Goal: Information Seeking & Learning: Learn about a topic

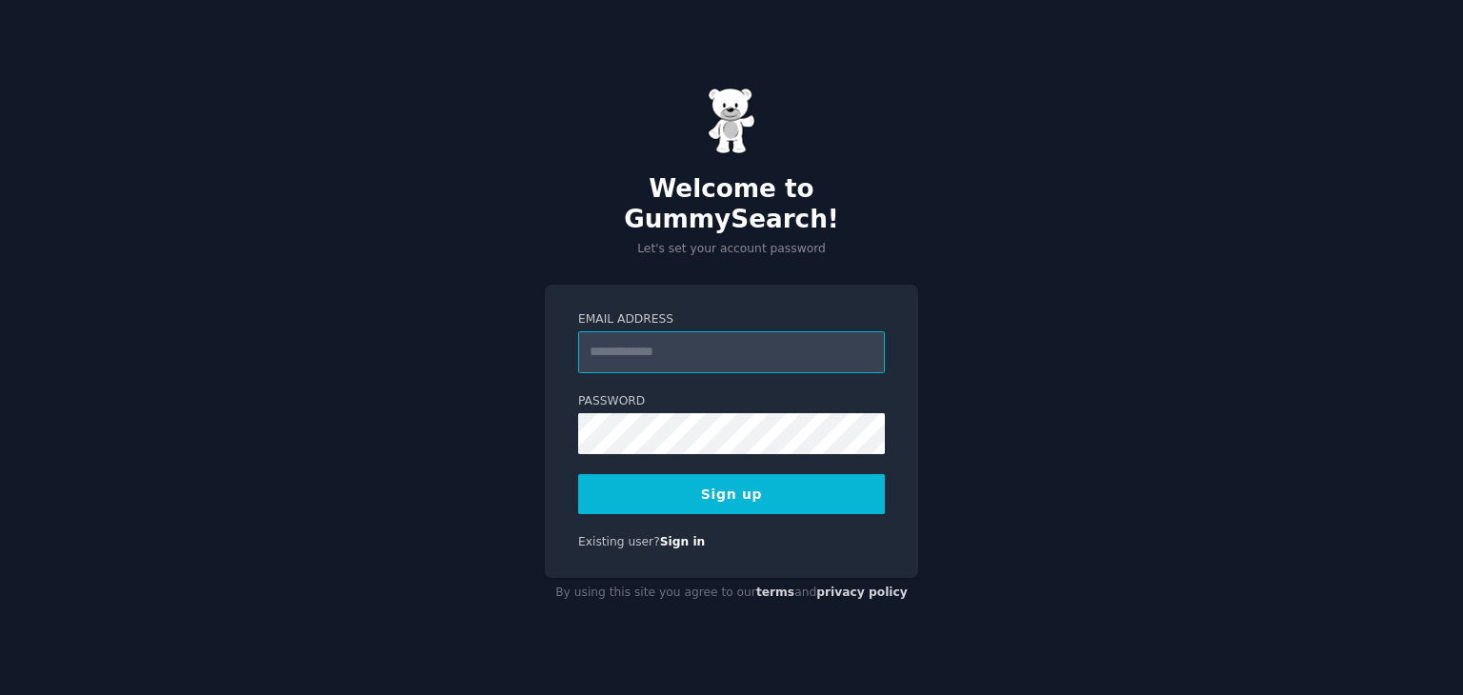
paste input "**********"
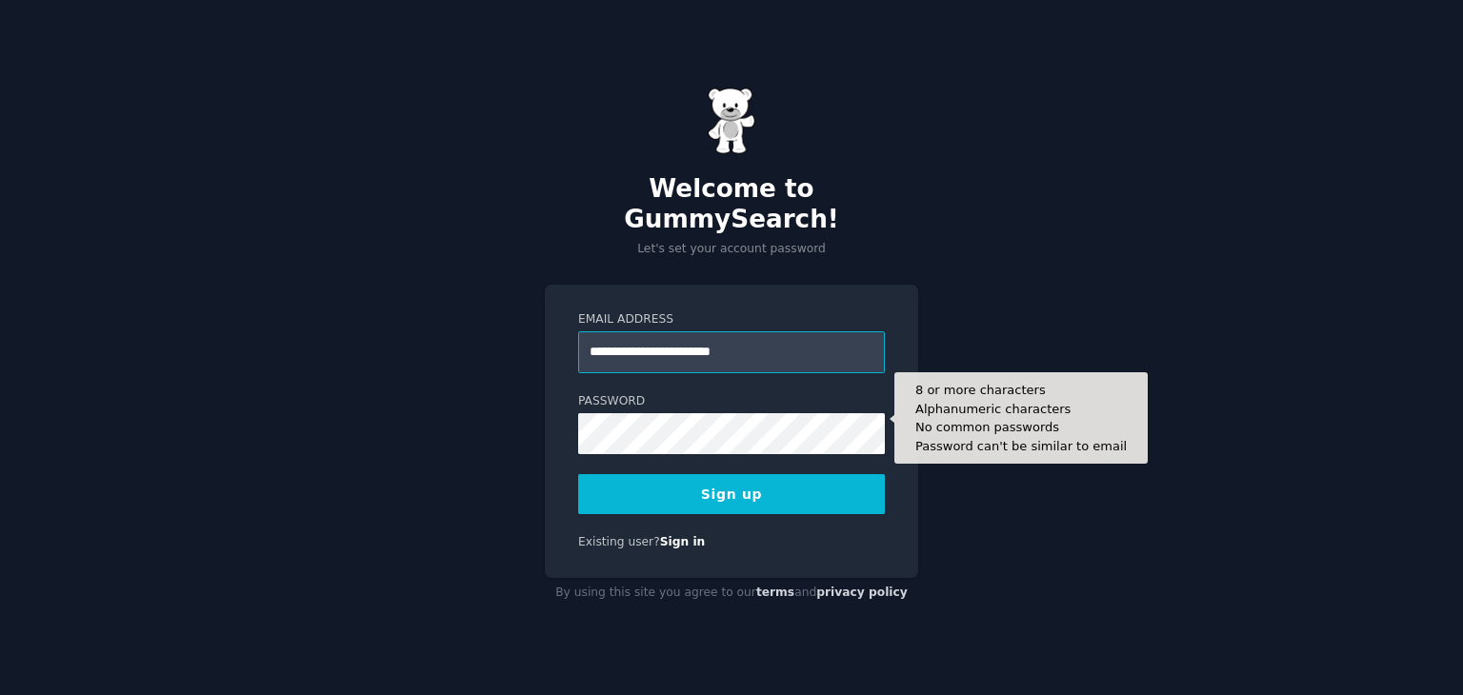
type input "**********"
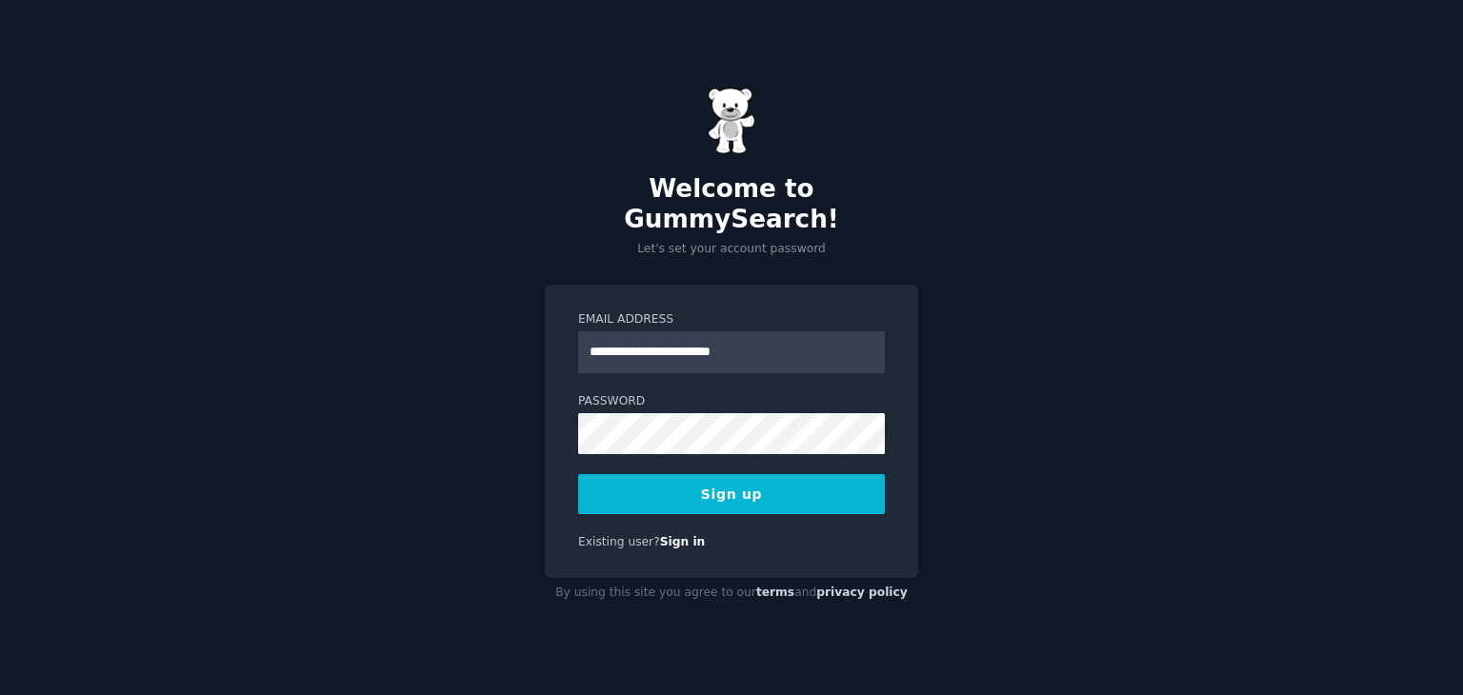
drag, startPoint x: 1085, startPoint y: 249, endPoint x: 1069, endPoint y: 250, distance: 16.2
click at [1084, 248] on div "**********" at bounding box center [731, 347] width 1463 height 695
click at [716, 475] on button "Sign up" at bounding box center [731, 494] width 307 height 40
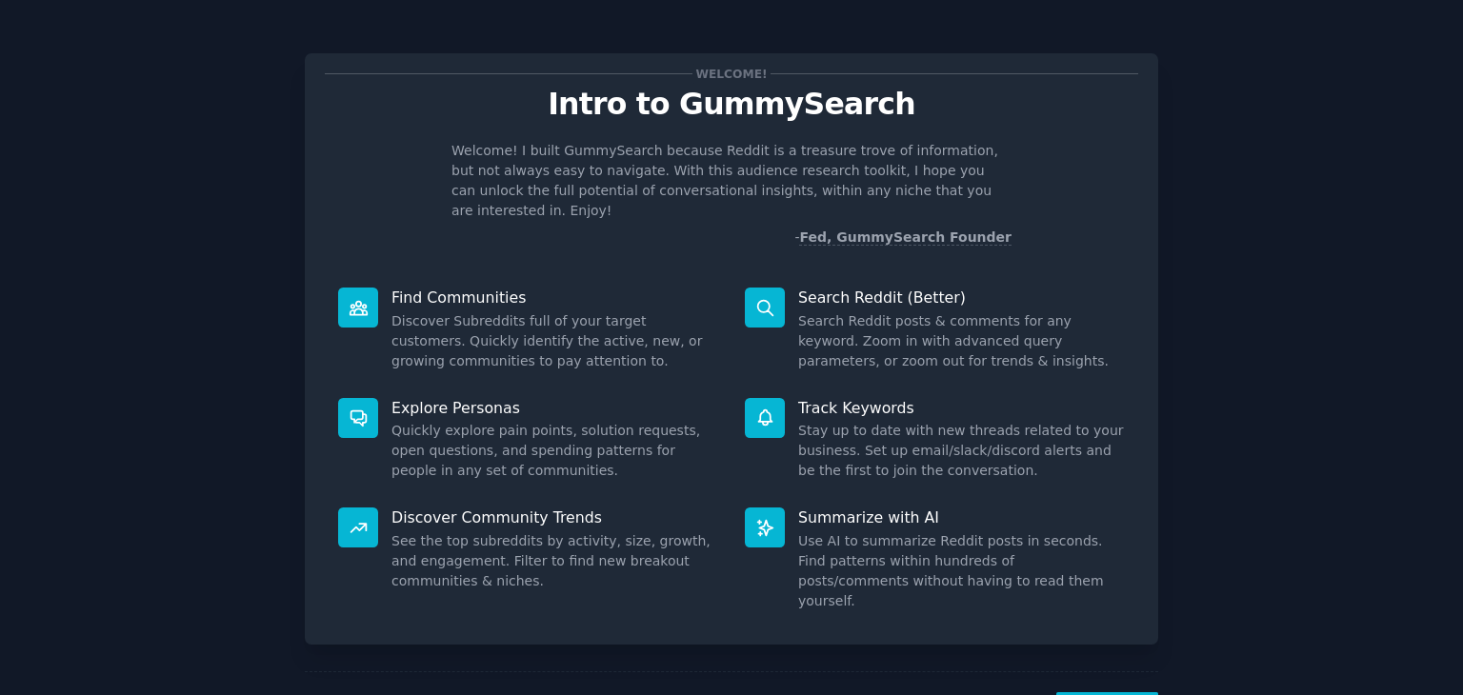
click at [1303, 322] on div "Welcome! Intro to GummySearch Welcome! I built GummySearch because Reddit is a …" at bounding box center [732, 393] width 1410 height 733
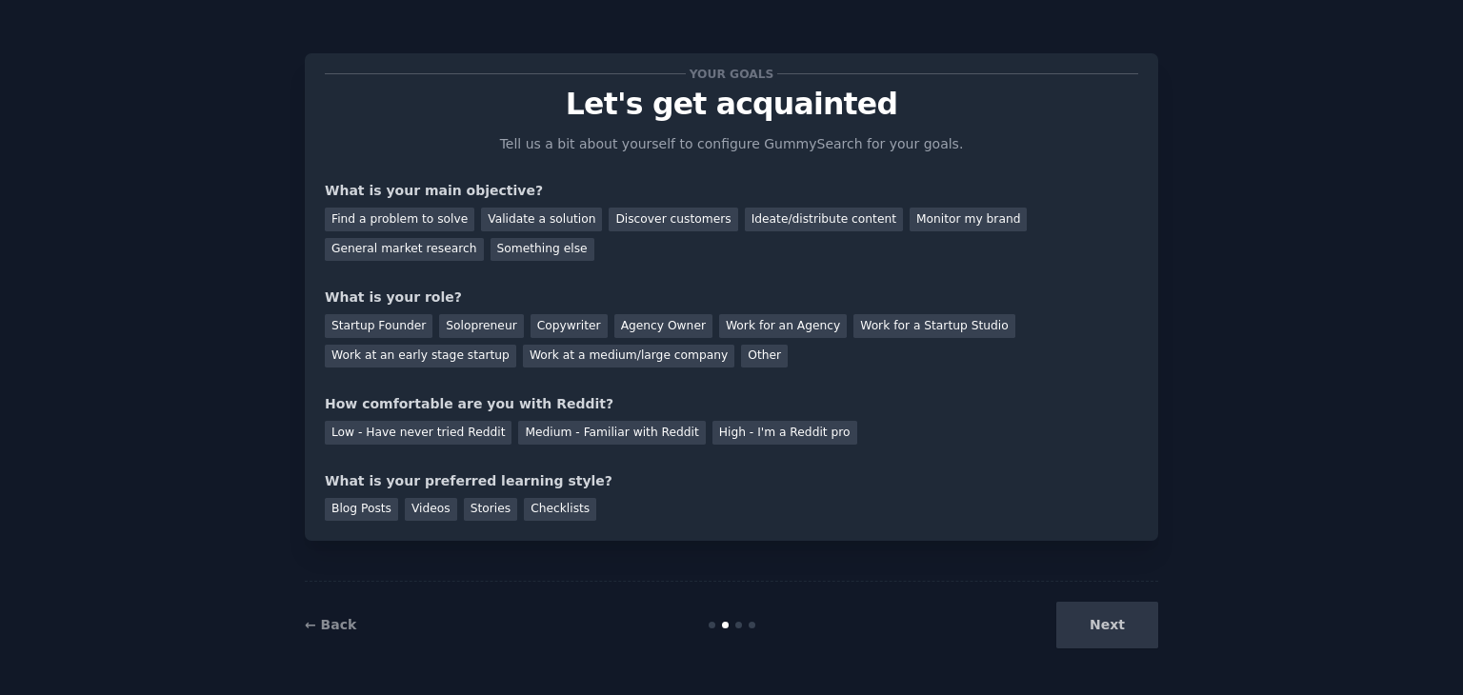
click at [1240, 130] on div "Your goals Let's get acquainted Tell us a bit about yourself to configure Gummy…" at bounding box center [732, 348] width 1410 height 642
click at [521, 218] on div "Validate a solution" at bounding box center [541, 220] width 121 height 24
click at [505, 214] on div "Validate a solution" at bounding box center [541, 220] width 121 height 24
drag, startPoint x: 431, startPoint y: 216, endPoint x: 454, endPoint y: 222, distance: 24.5
click at [430, 216] on div "Find a problem to solve" at bounding box center [400, 220] width 150 height 24
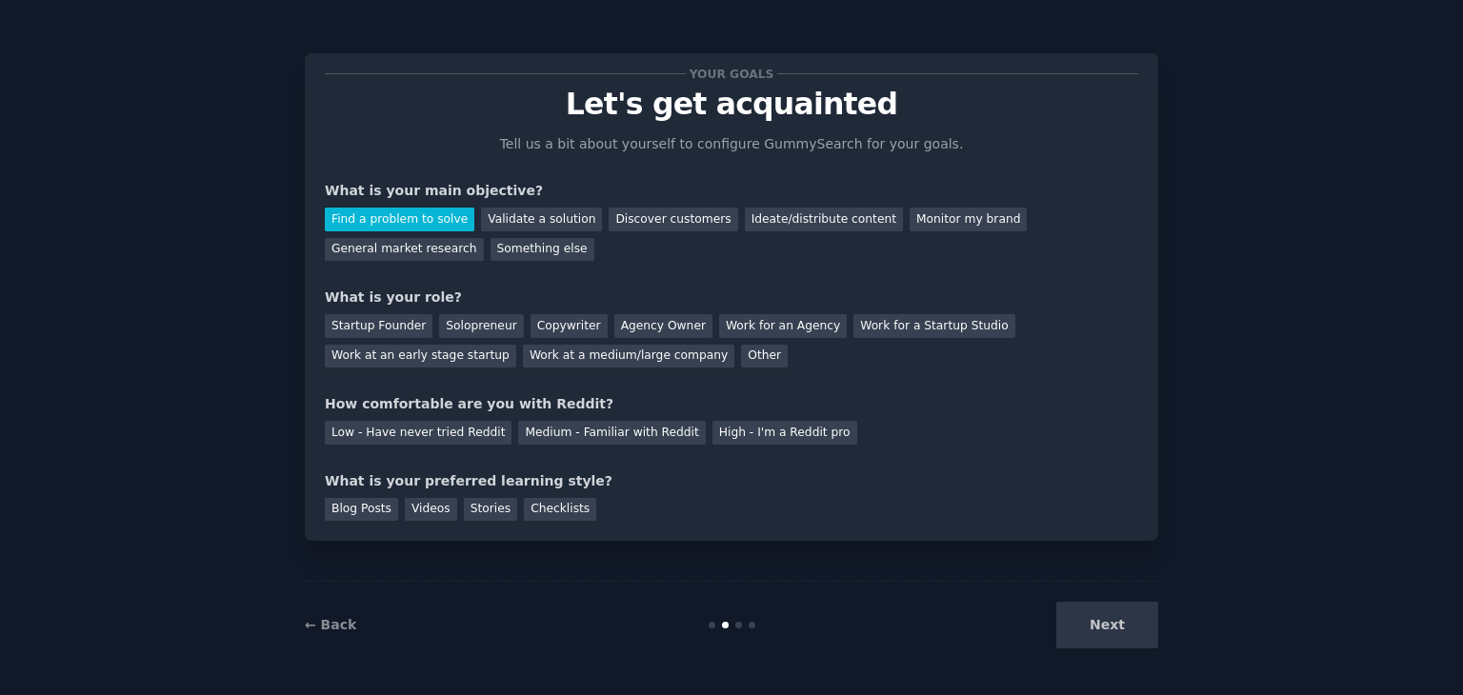
click at [417, 221] on div "Find a problem to solve" at bounding box center [400, 220] width 150 height 24
click at [514, 214] on div "Validate a solution" at bounding box center [541, 220] width 121 height 24
click at [711, 264] on div "Your goals Let's get acquainted Tell us a bit about yourself to configure Gummy…" at bounding box center [732, 297] width 814 height 448
click at [332, 628] on link "← Back" at bounding box center [330, 624] width 51 height 15
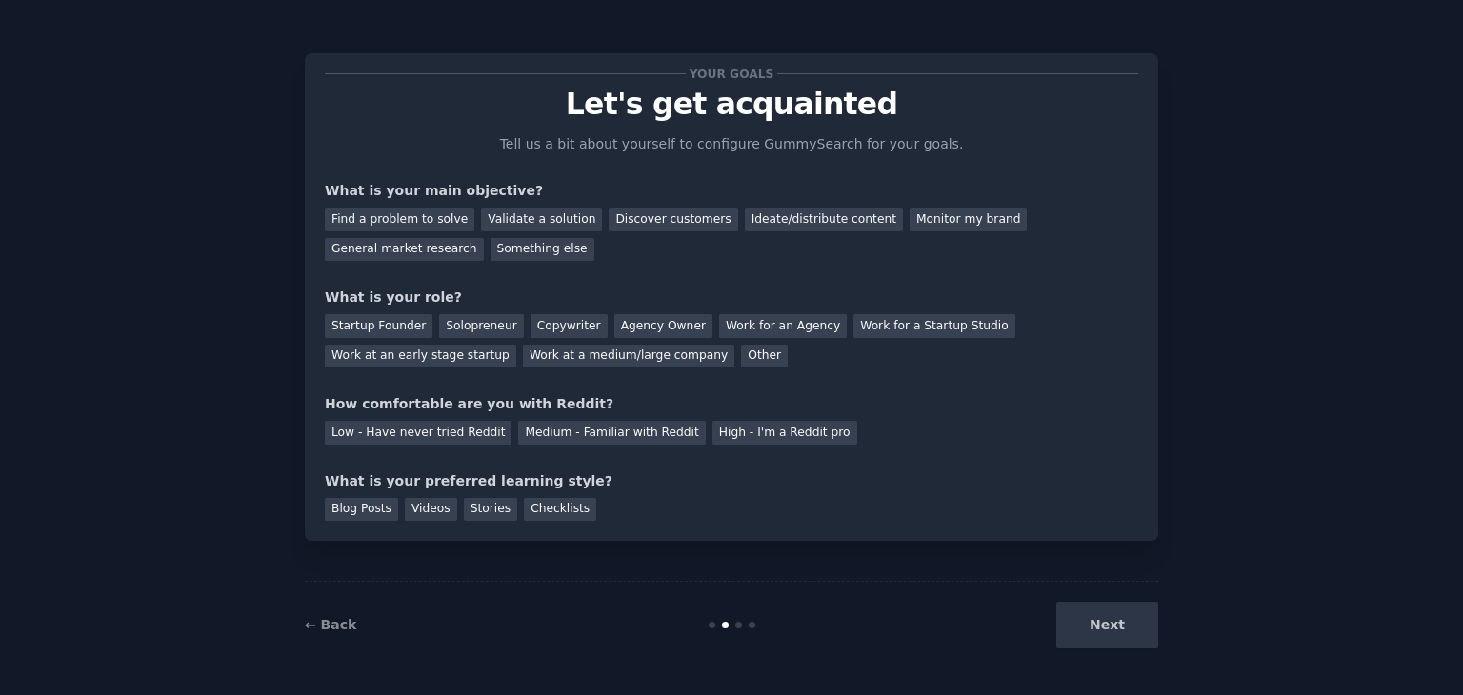
click at [1113, 629] on div "Next" at bounding box center [1016, 625] width 285 height 47
click at [523, 225] on div "Validate a solution" at bounding box center [541, 220] width 121 height 24
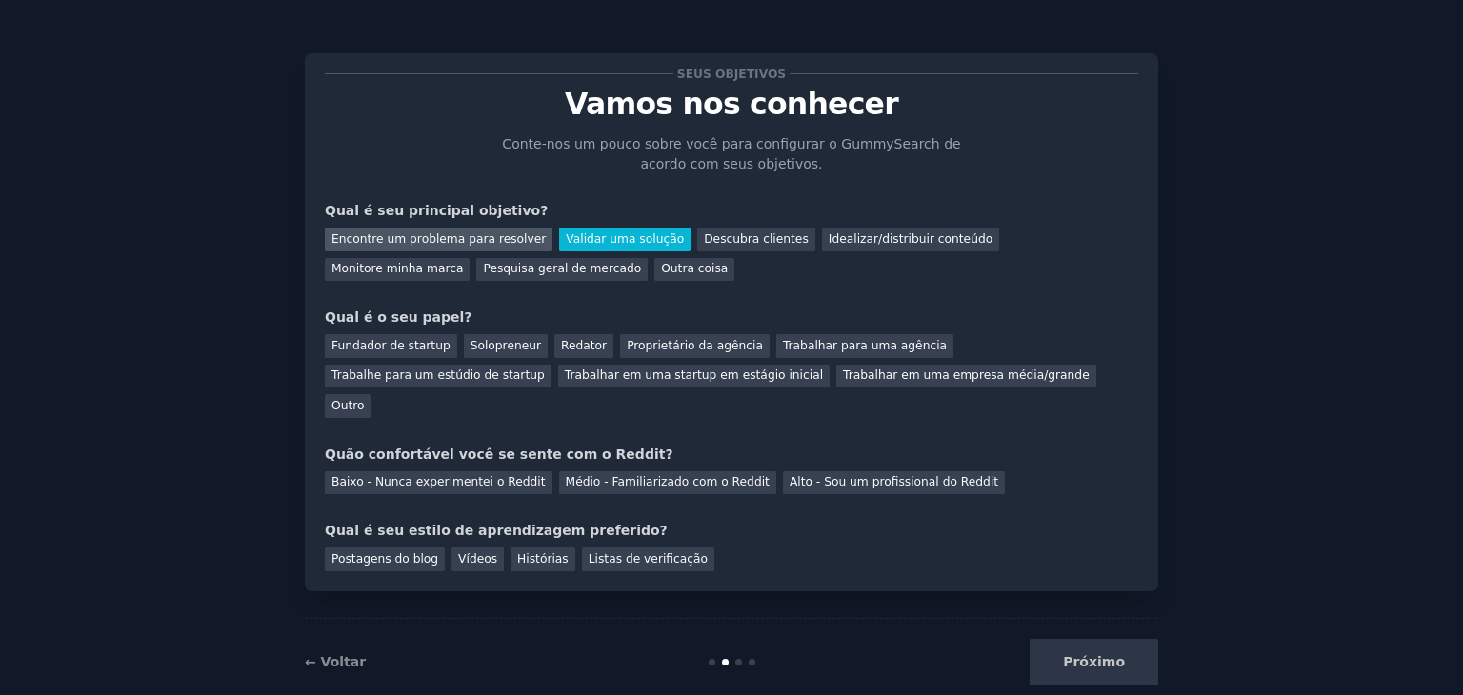
click at [421, 241] on font "Encontre um problema para resolver" at bounding box center [439, 238] width 214 height 13
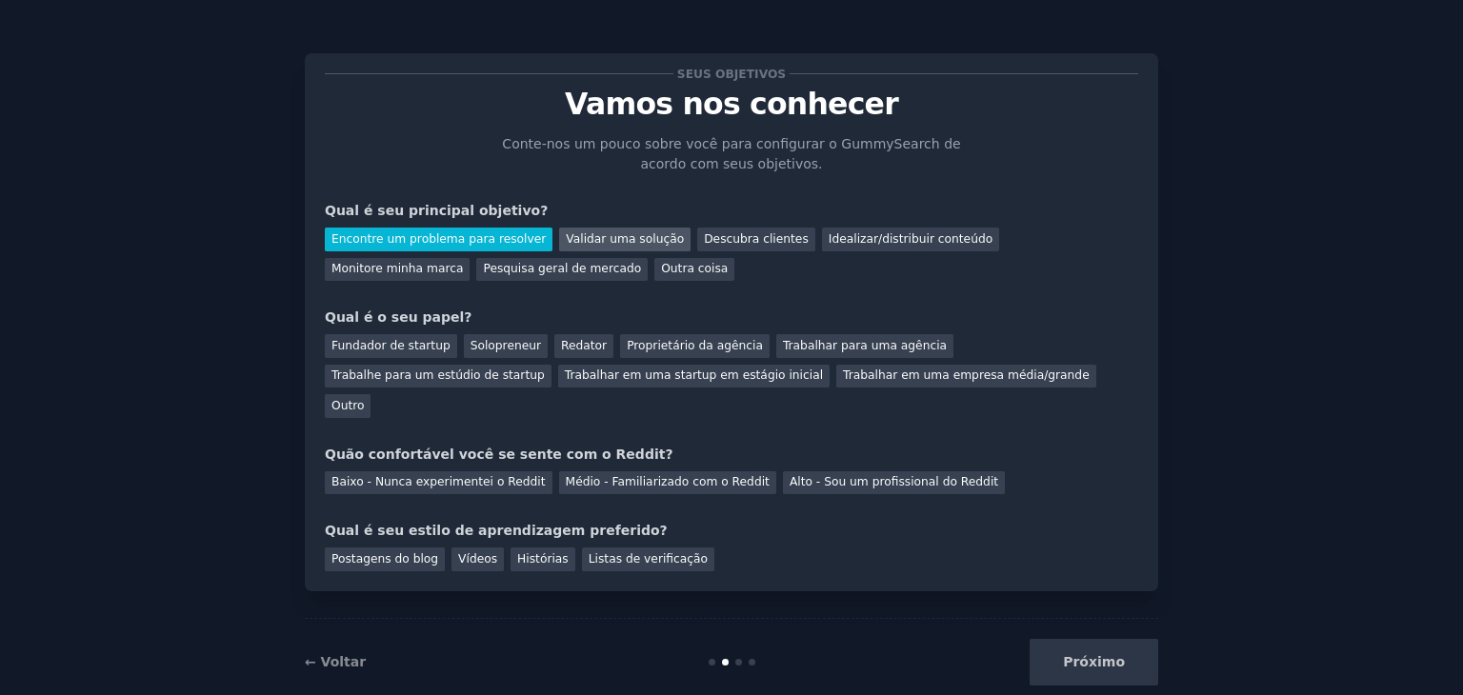
click at [614, 243] on font "Validar uma solução" at bounding box center [625, 238] width 118 height 13
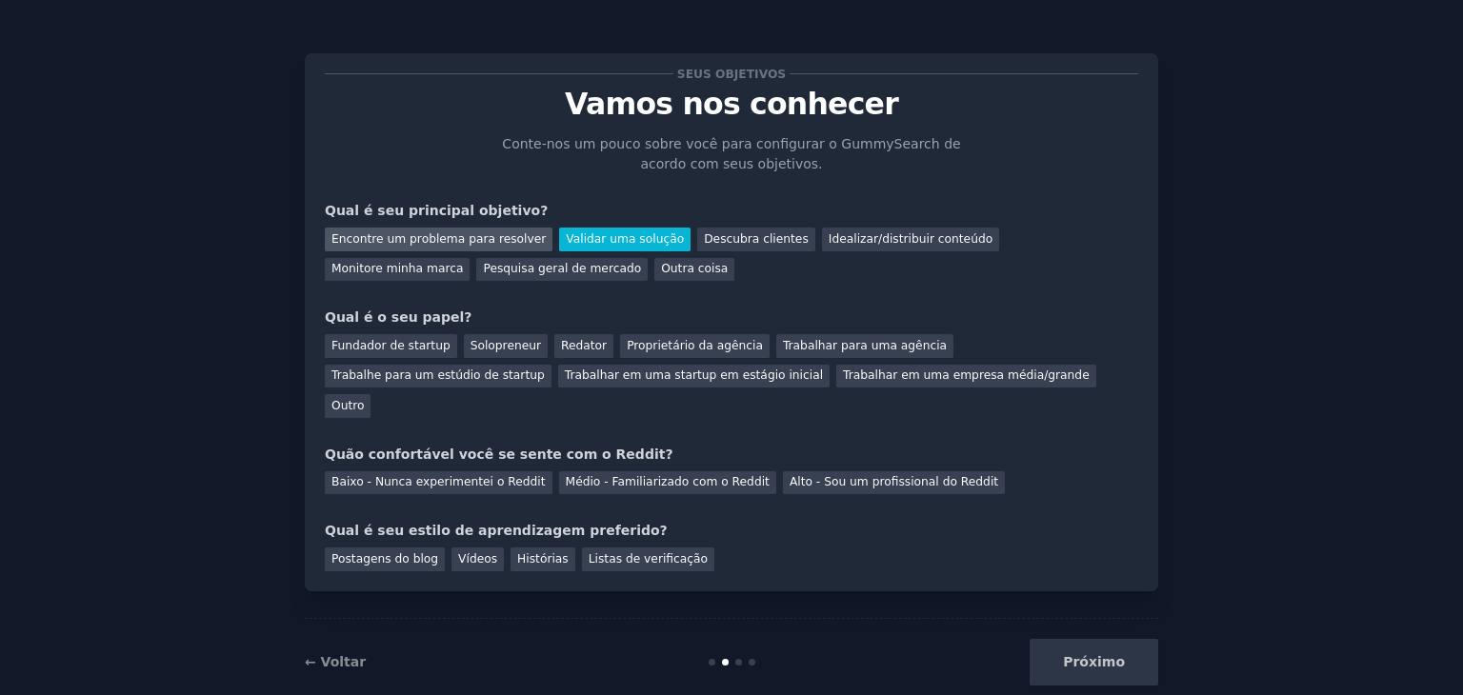
click at [452, 241] on font "Encontre um problema para resolver" at bounding box center [439, 238] width 214 height 13
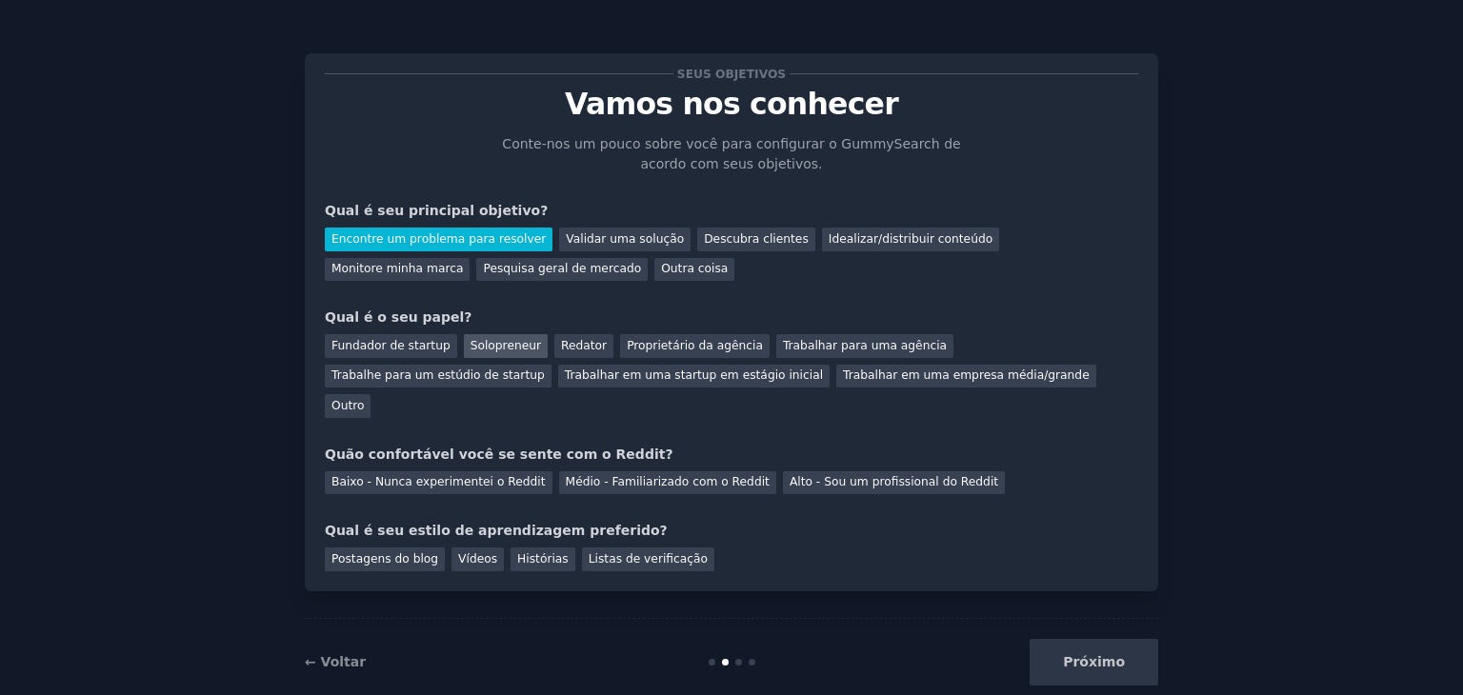
click at [507, 345] on font "Solopreneur" at bounding box center [506, 345] width 70 height 13
click at [473, 475] on font "Baixo - Nunca experimentei o Reddit" at bounding box center [439, 481] width 214 height 13
click at [398, 553] on font "Postagens do blog" at bounding box center [385, 559] width 107 height 13
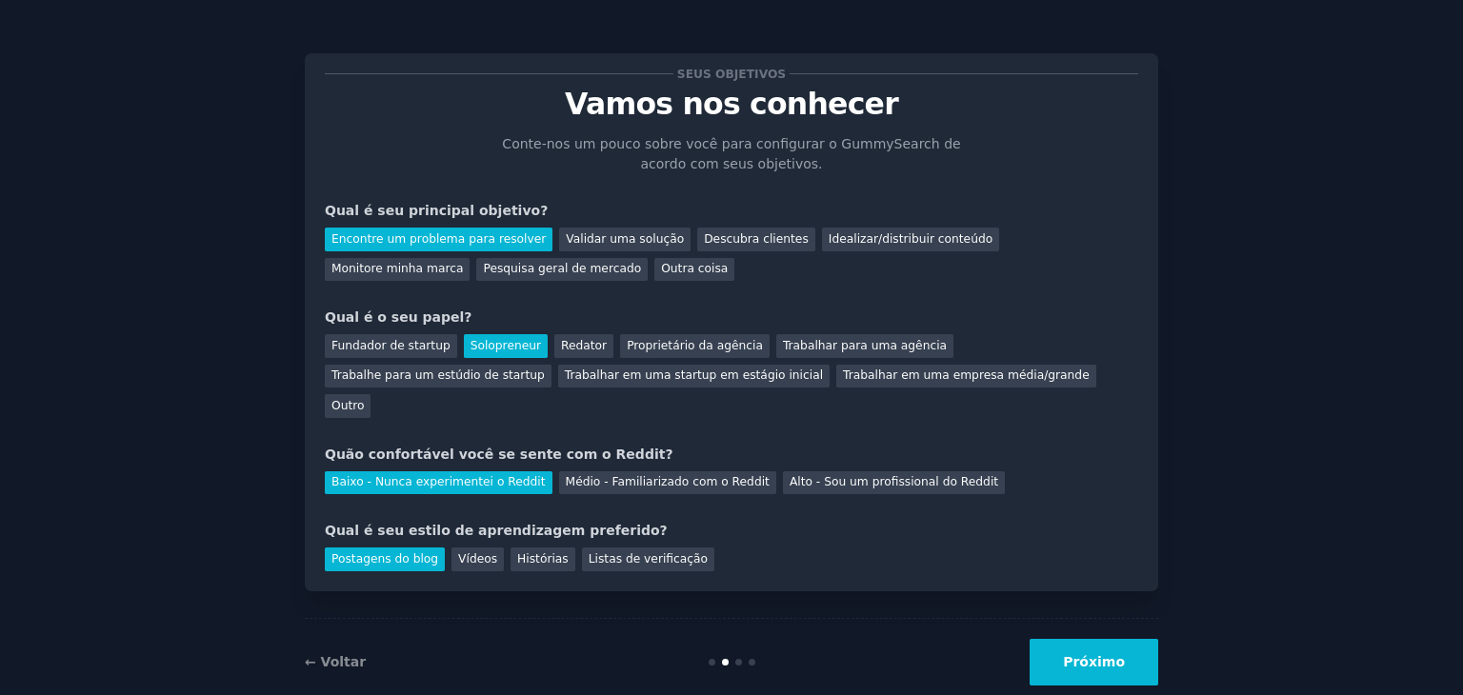
click at [1073, 654] on font "Próximo" at bounding box center [1094, 661] width 62 height 15
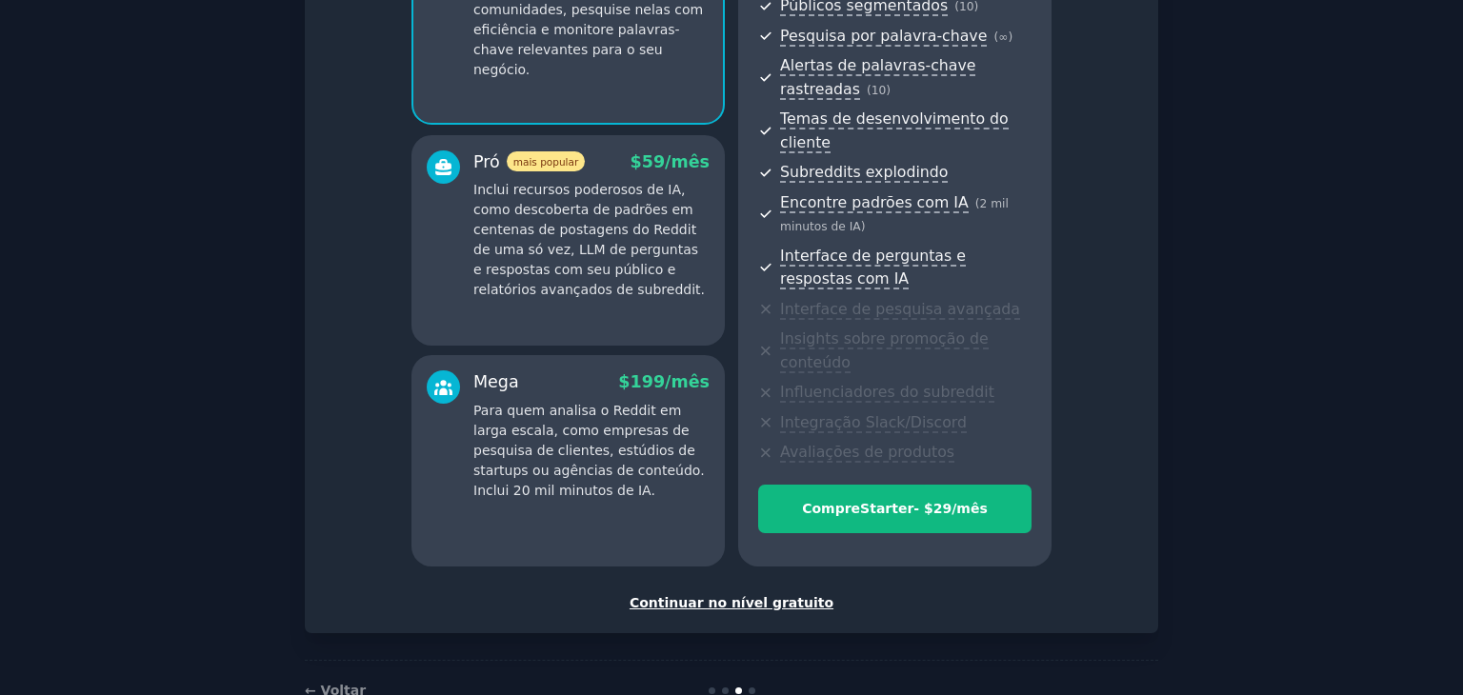
scroll to position [284, 0]
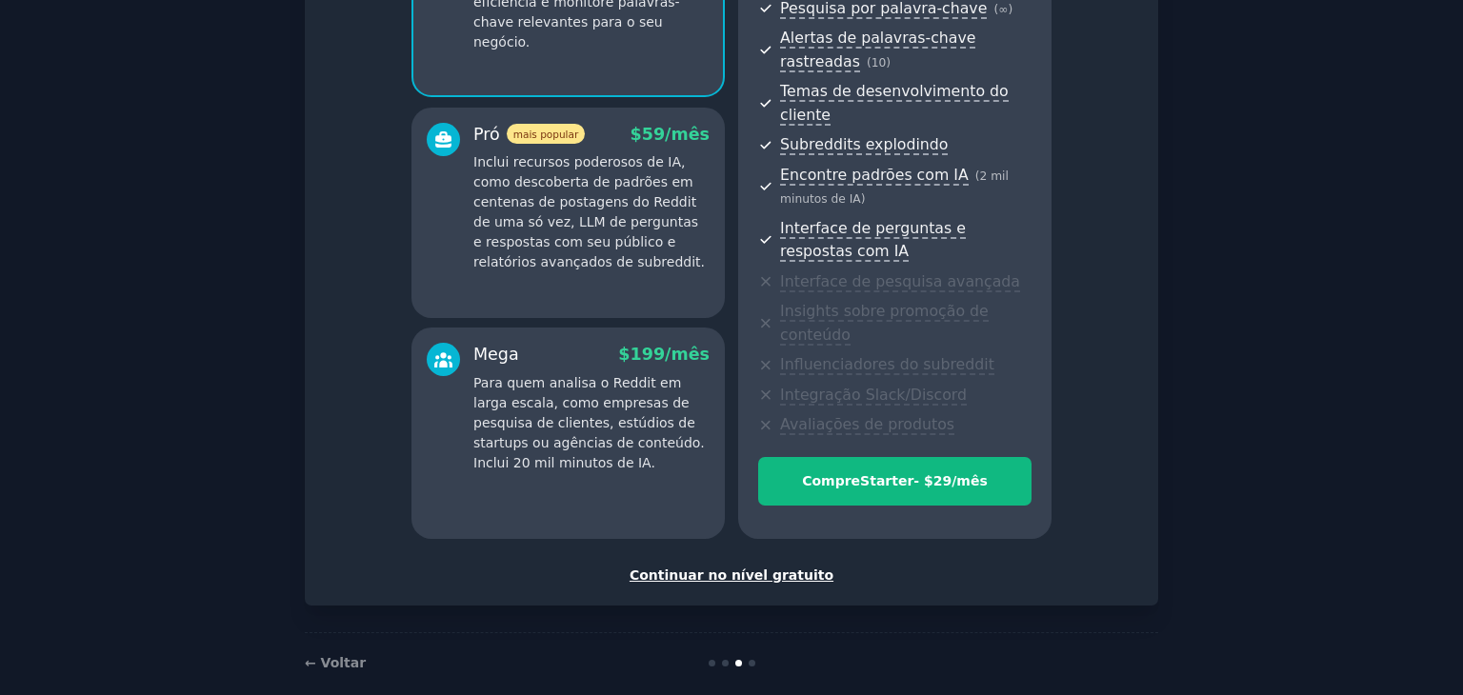
click at [732, 568] on font "Continuar no nível gratuito" at bounding box center [732, 575] width 204 height 15
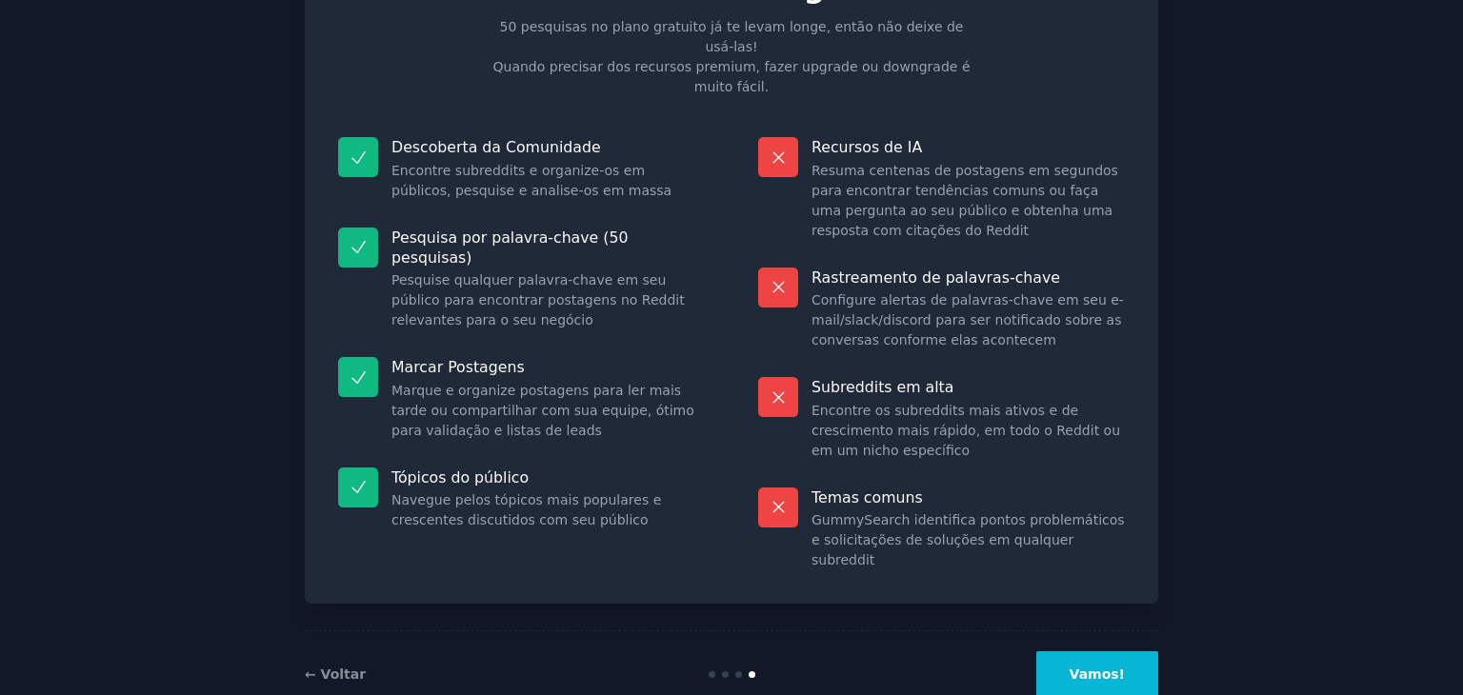
scroll to position [126, 0]
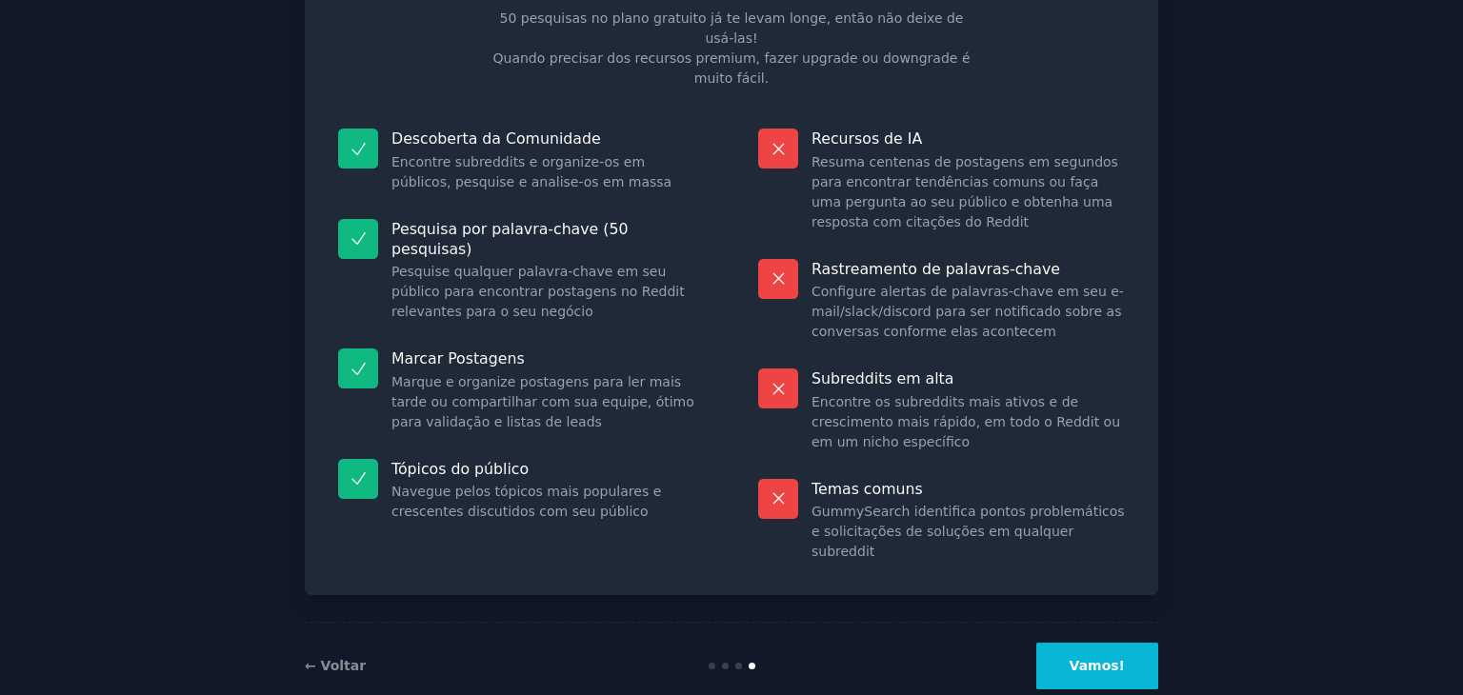
click at [1097, 658] on font "Vamos!" at bounding box center [1097, 665] width 55 height 15
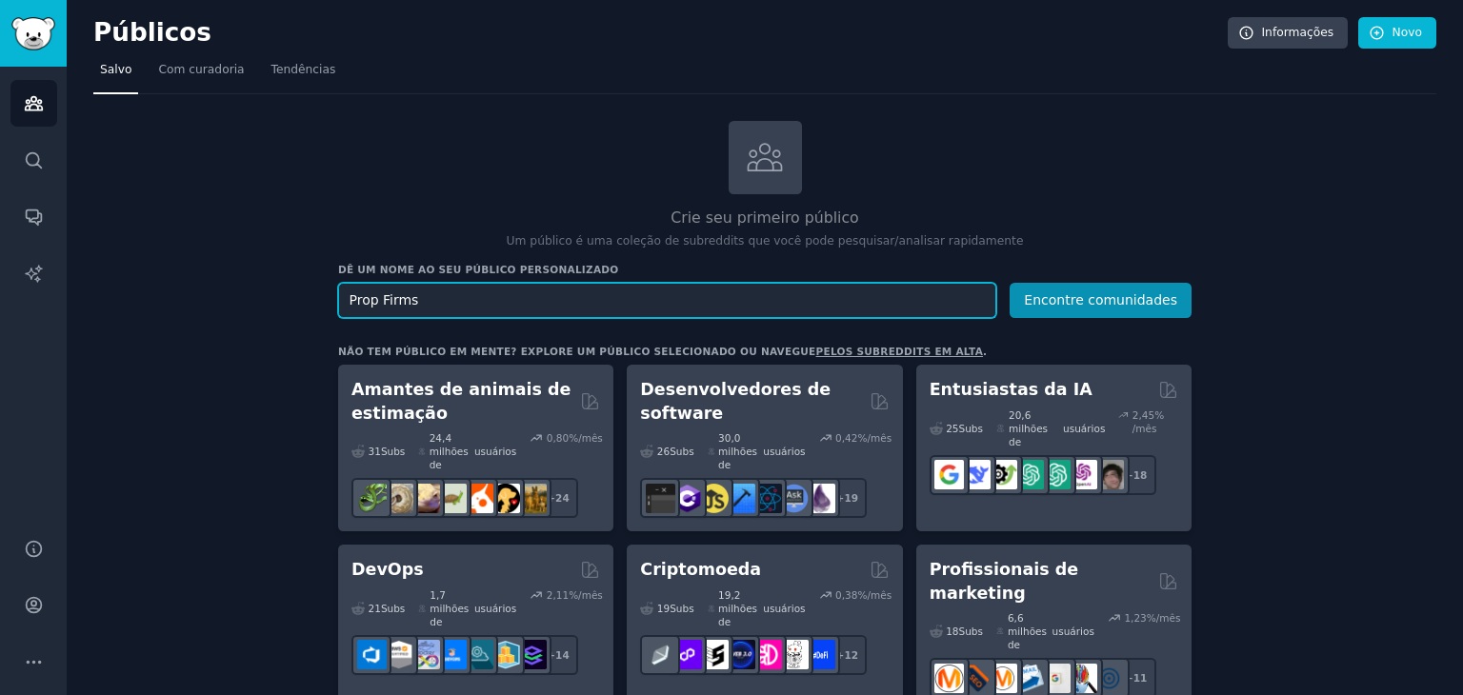
type input "Prop Firms"
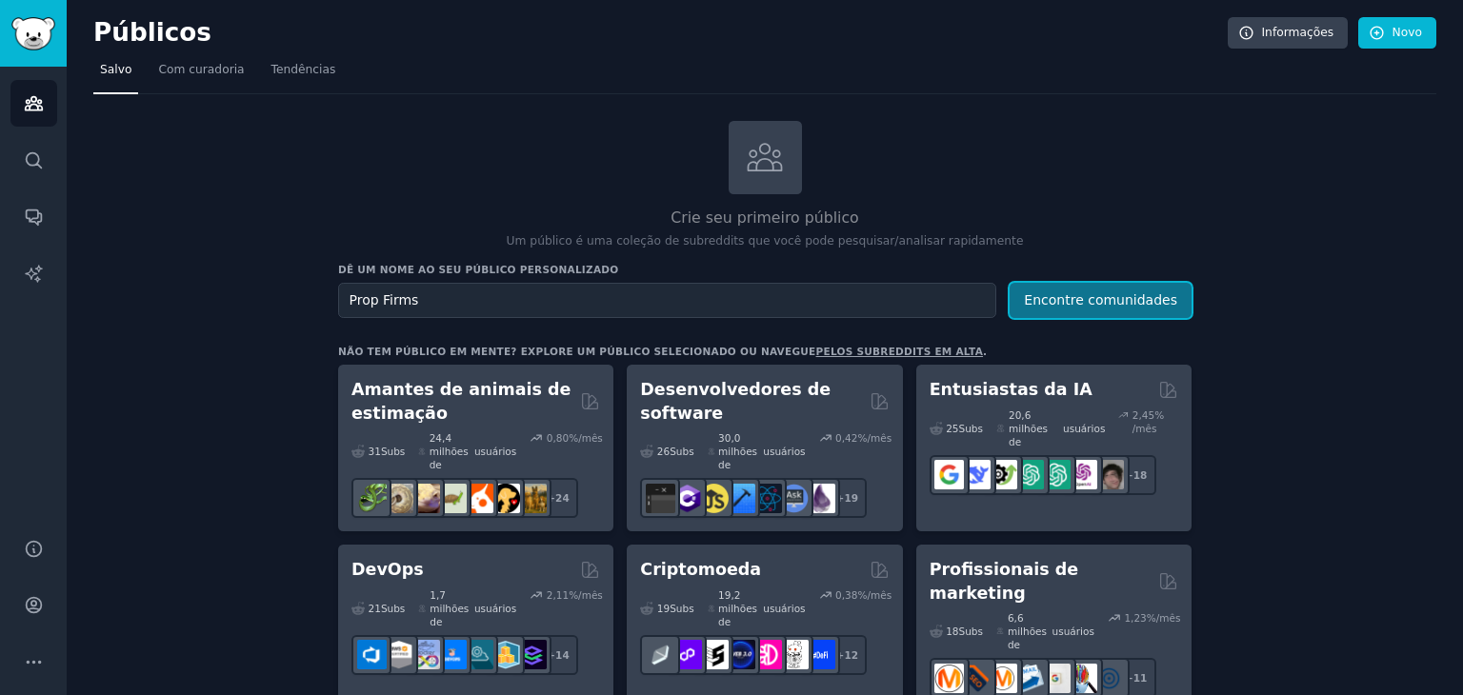
click at [1130, 297] on font "Encontre comunidades" at bounding box center [1100, 299] width 153 height 15
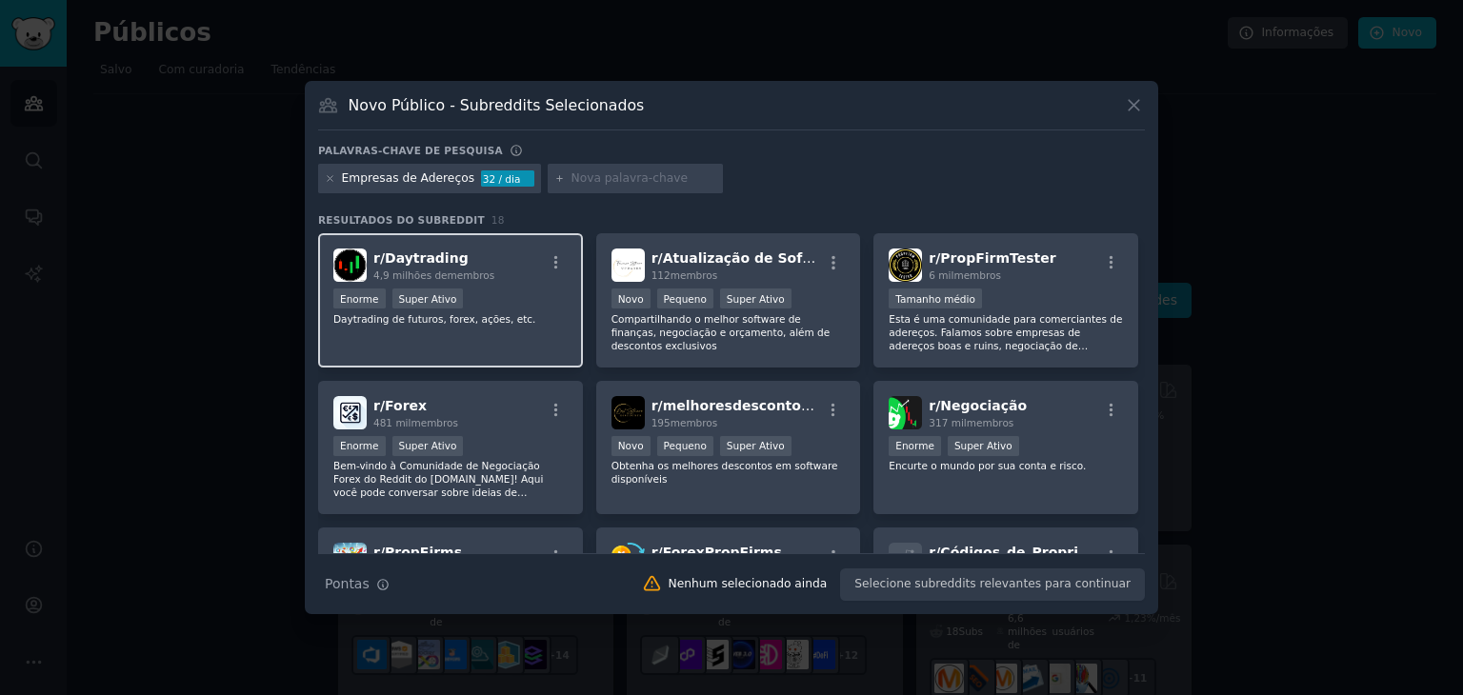
click at [509, 299] on div ">= 95º percentil para envios / dia Enorme Super Ativo" at bounding box center [450, 301] width 234 height 24
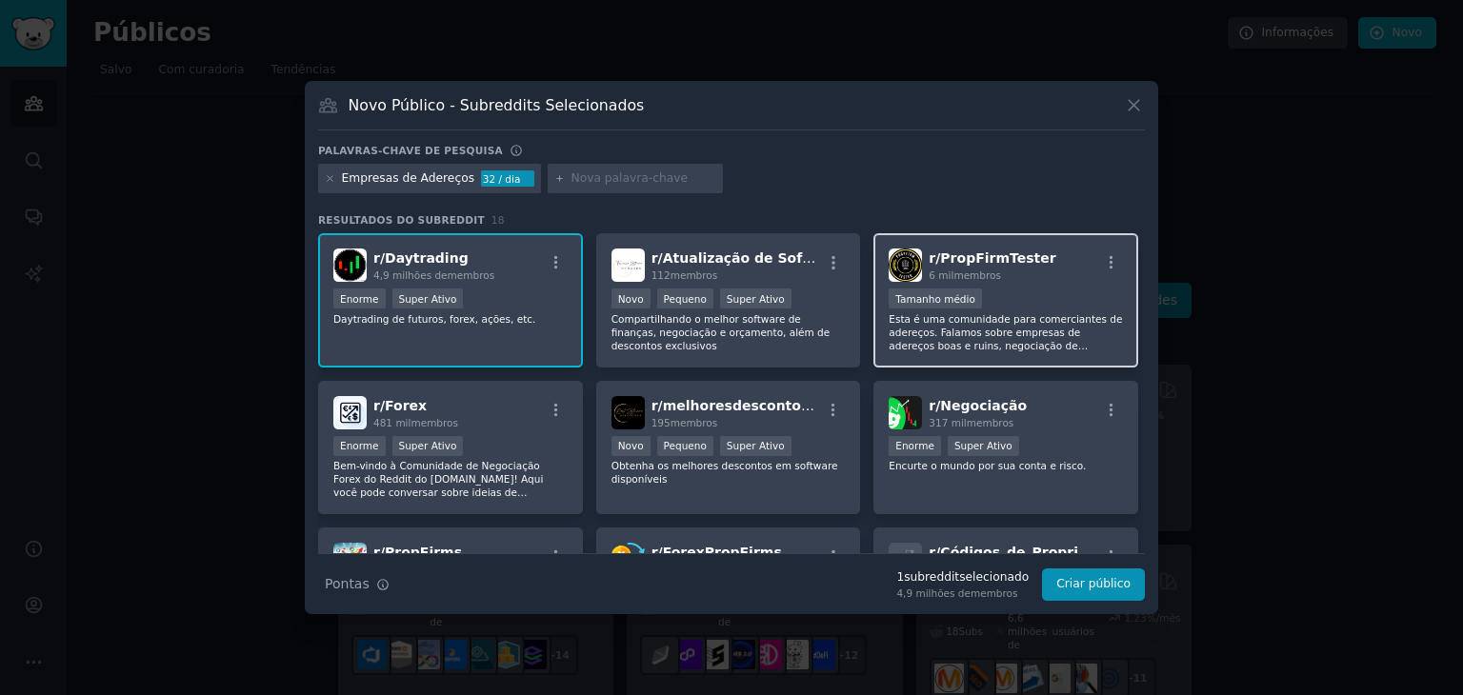
click at [1016, 292] on div "Tamanho médio" at bounding box center [1006, 301] width 234 height 24
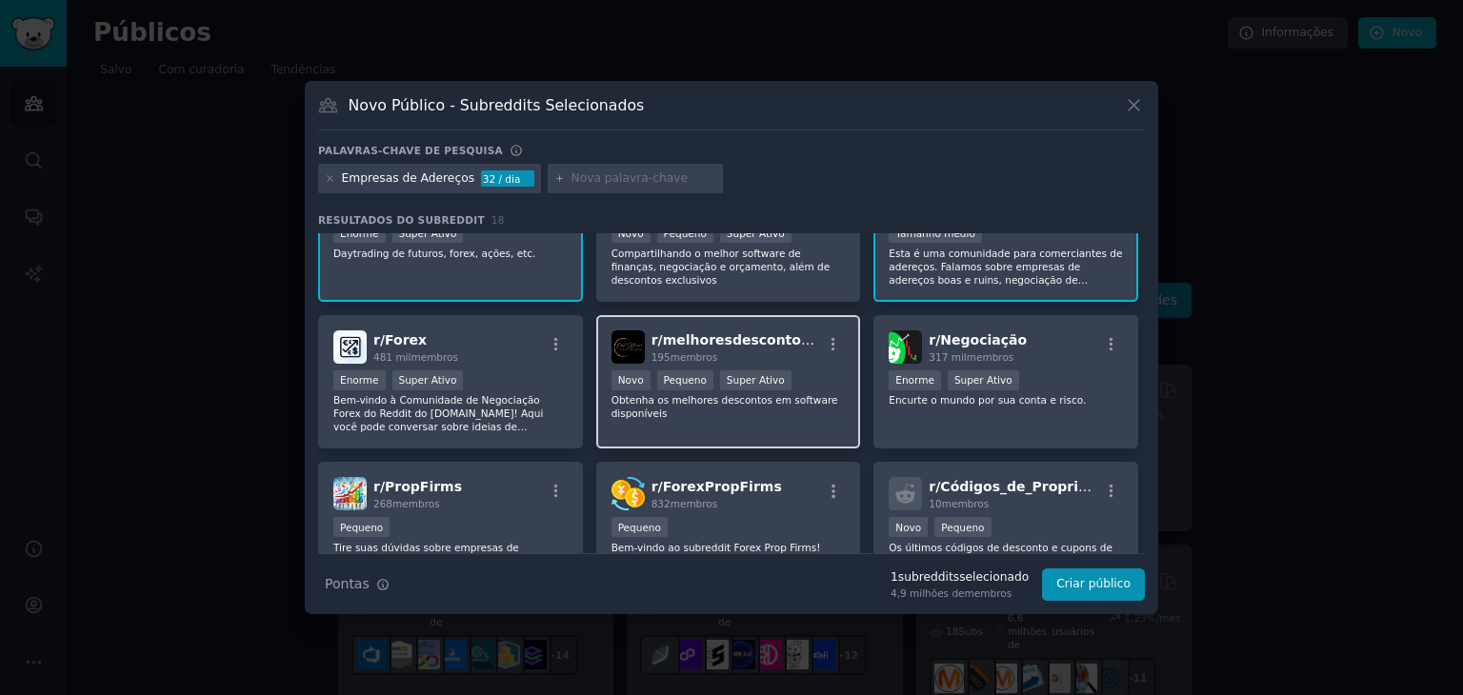
scroll to position [95, 0]
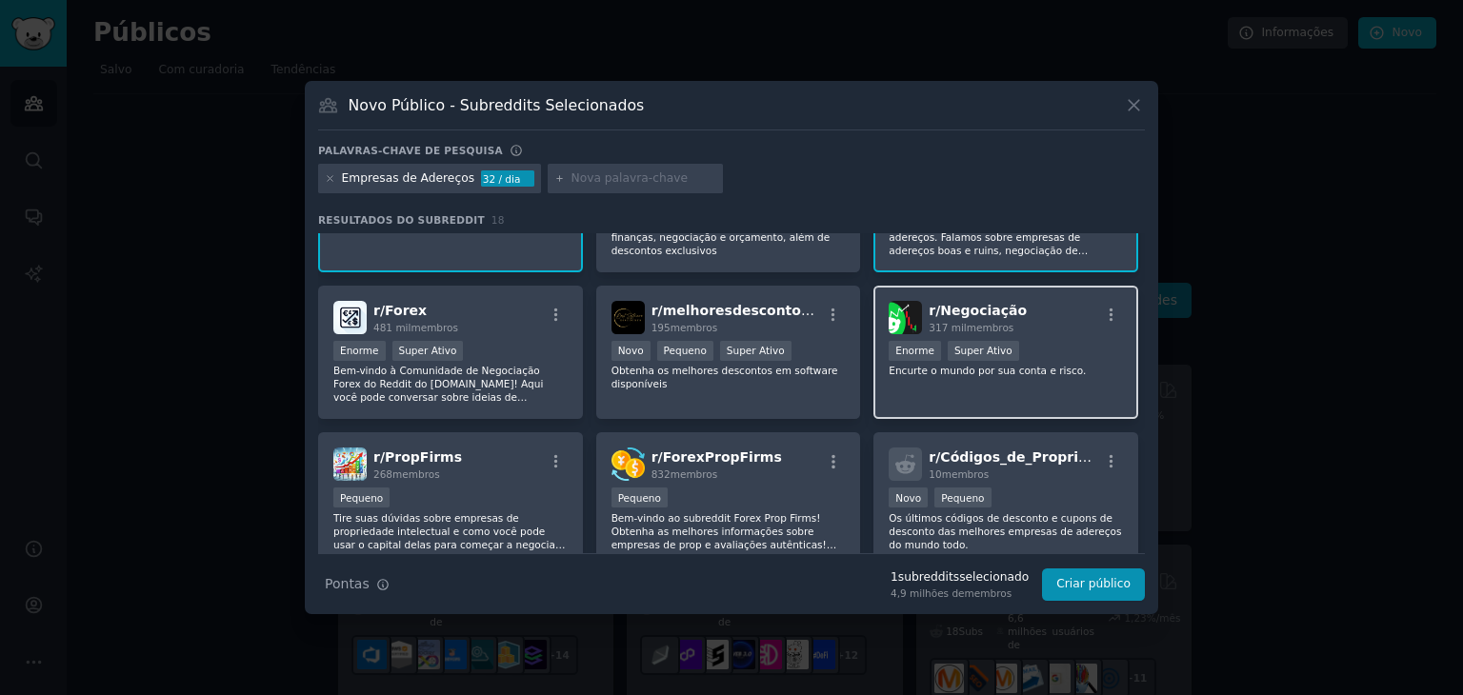
click at [907, 393] on div "r/ Negociação 317 mil membros Enorme Super Ativo Encurte o mundo por sua conta …" at bounding box center [1006, 353] width 265 height 134
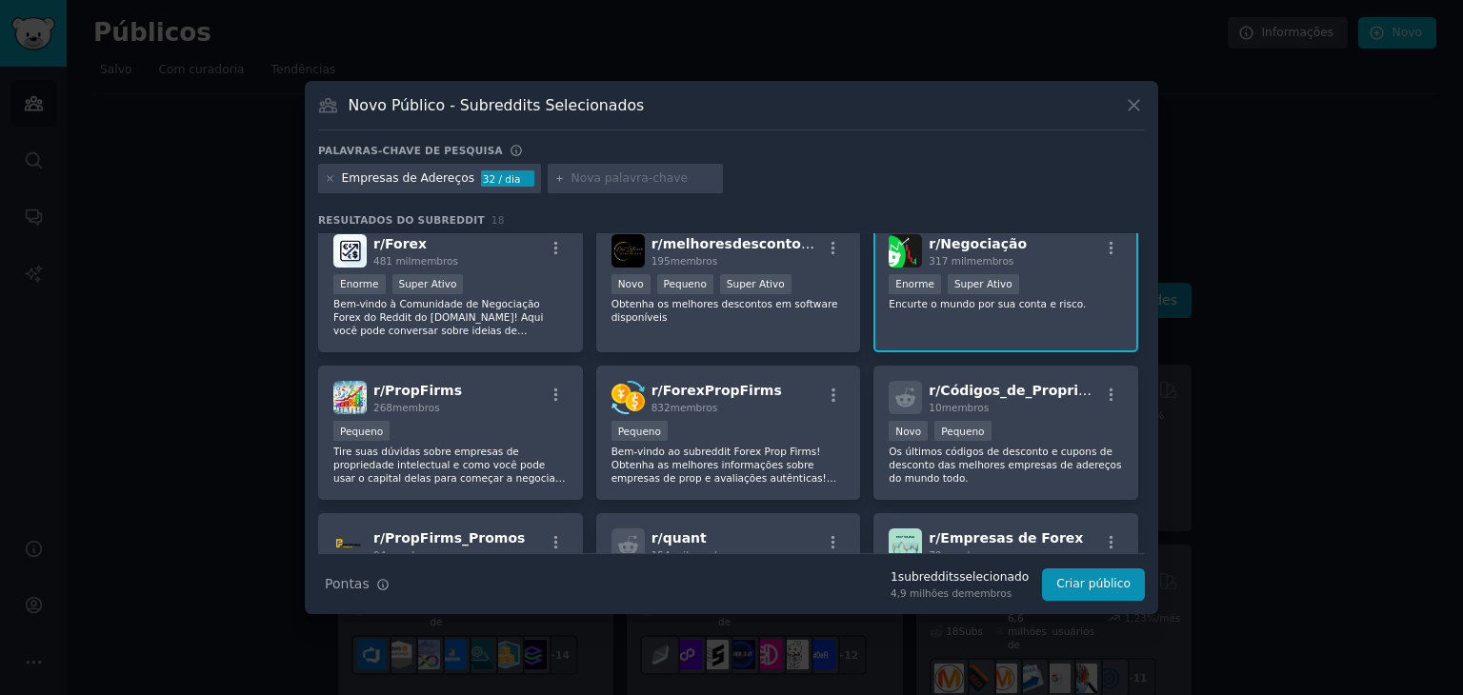
scroll to position [191, 0]
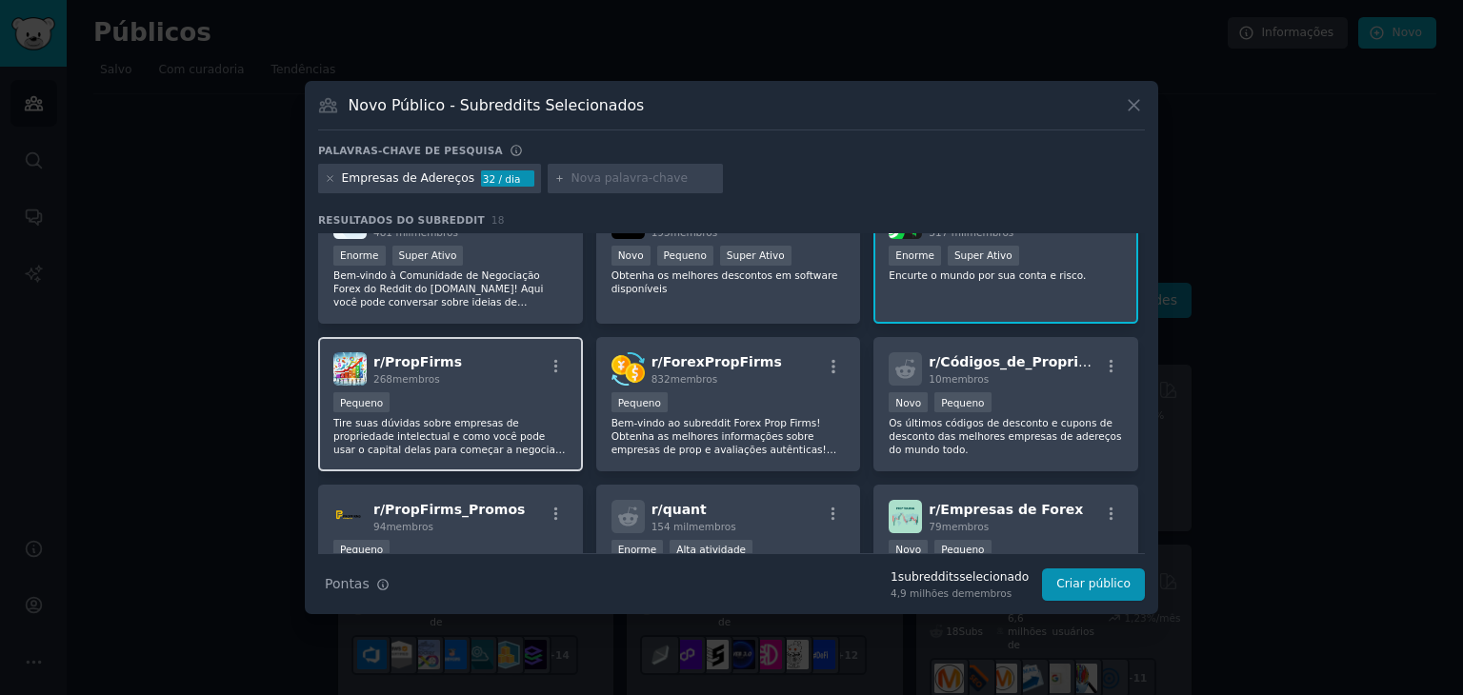
click at [471, 429] on font "Tire suas dúvidas sobre empresas de propriedade intelectual e como você pode us…" at bounding box center [448, 449] width 231 height 65
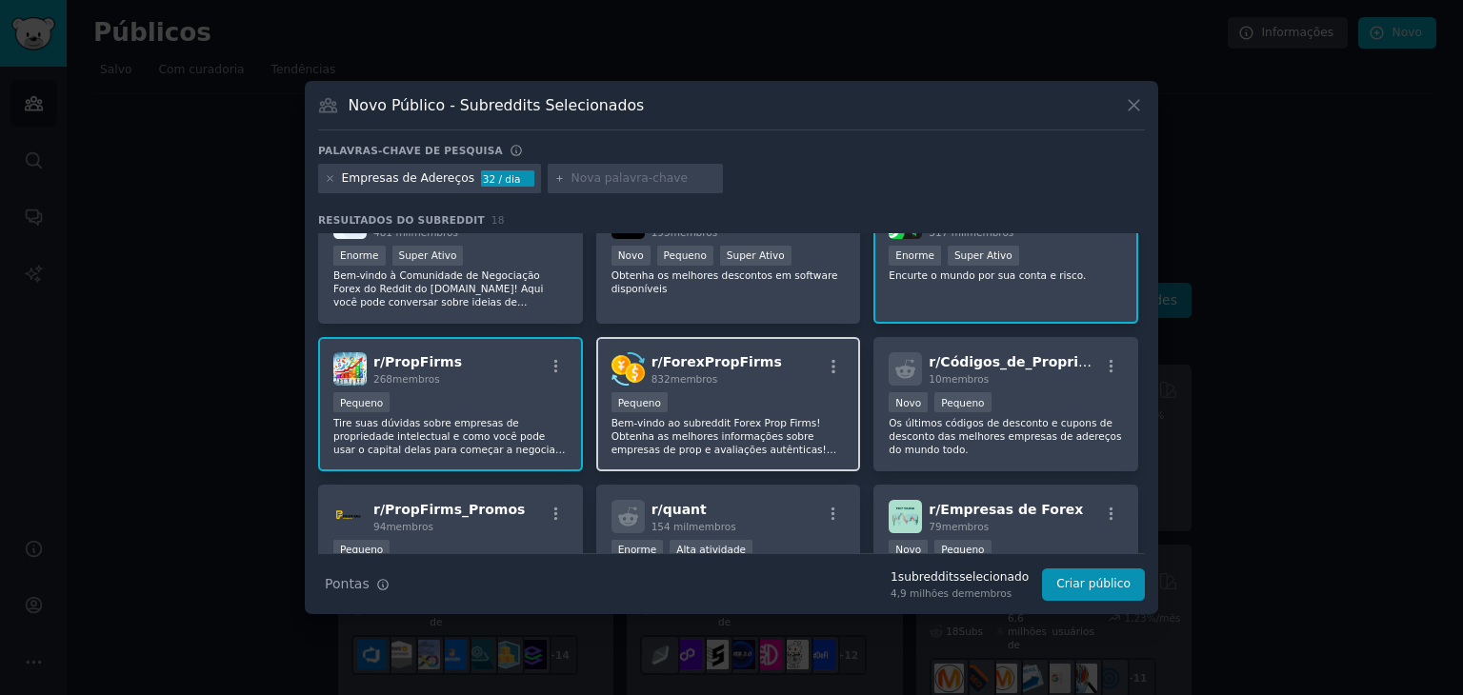
click at [766, 444] on font "Bem-vindo ao subreddit Forex Prop Firms! Obtenha as melhores informações sobre …" at bounding box center [725, 456] width 226 height 78
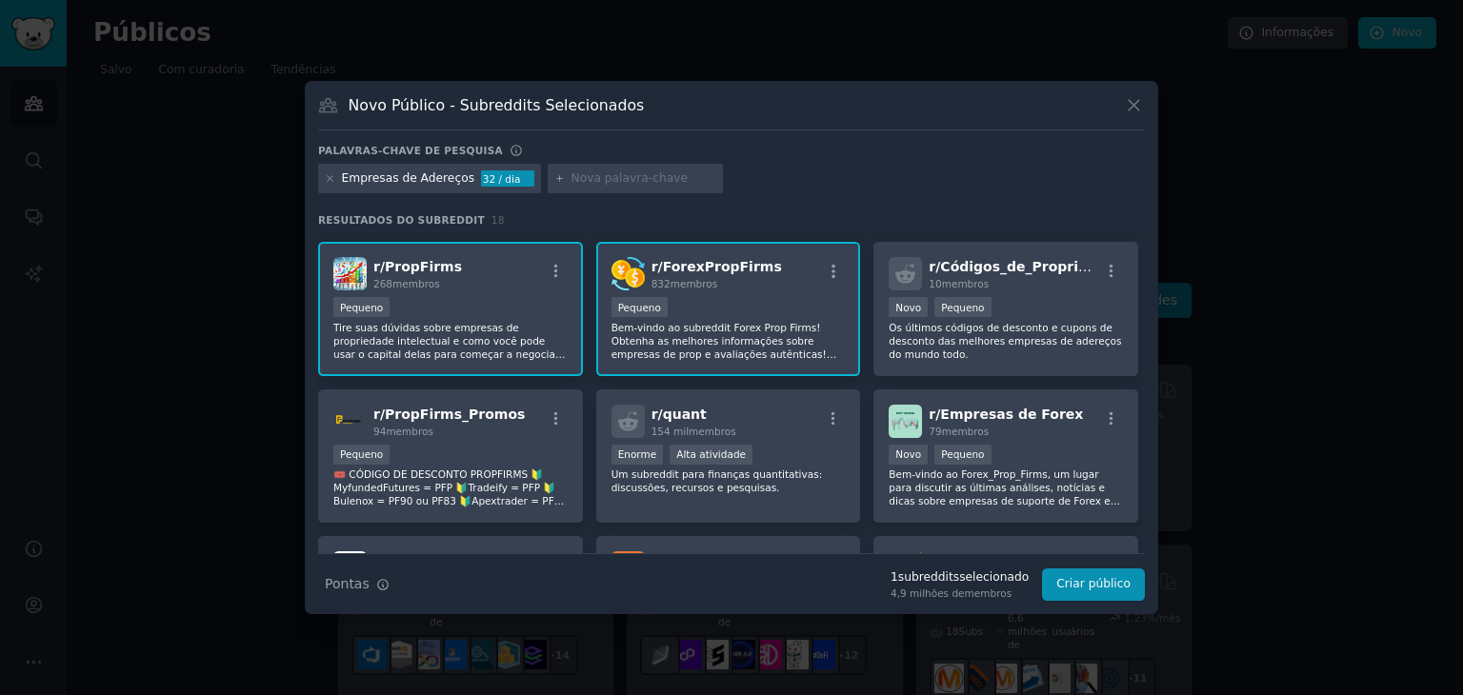
scroll to position [381, 0]
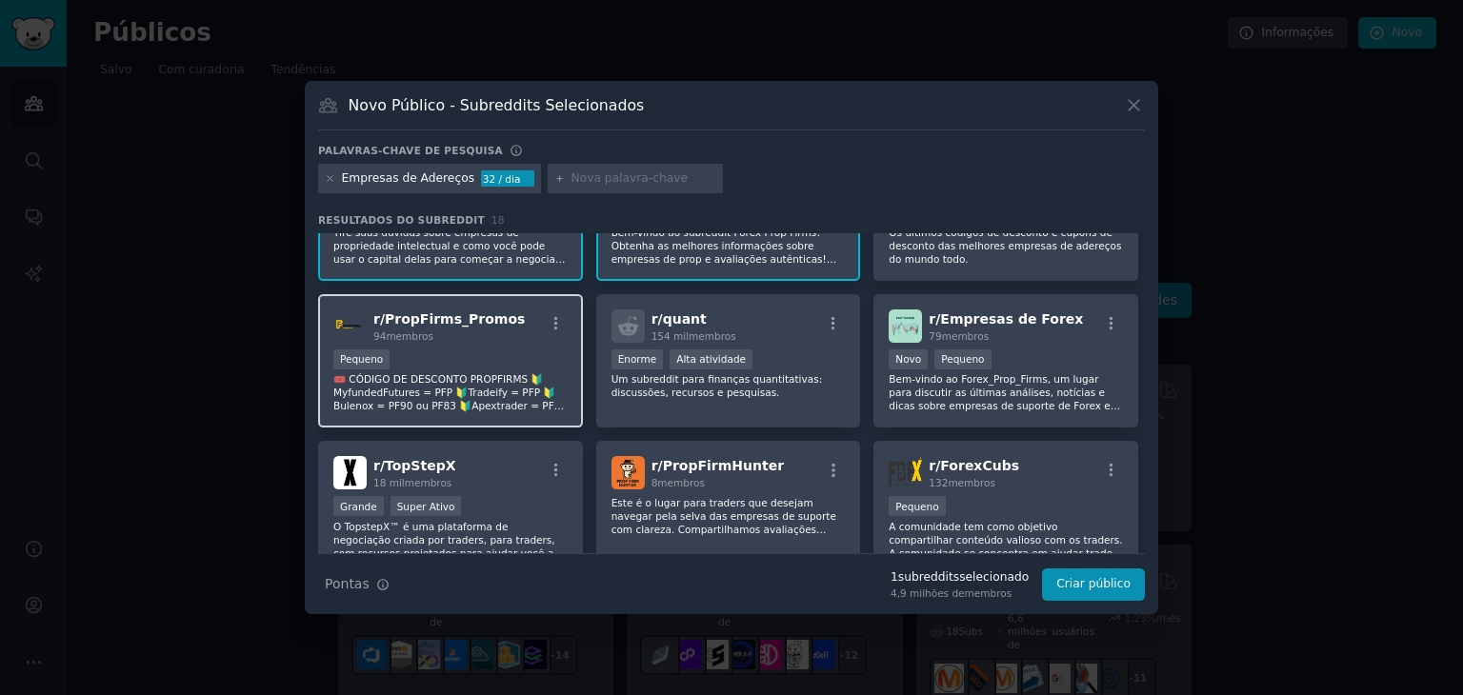
click at [461, 352] on div "Pequeno" at bounding box center [450, 362] width 234 height 24
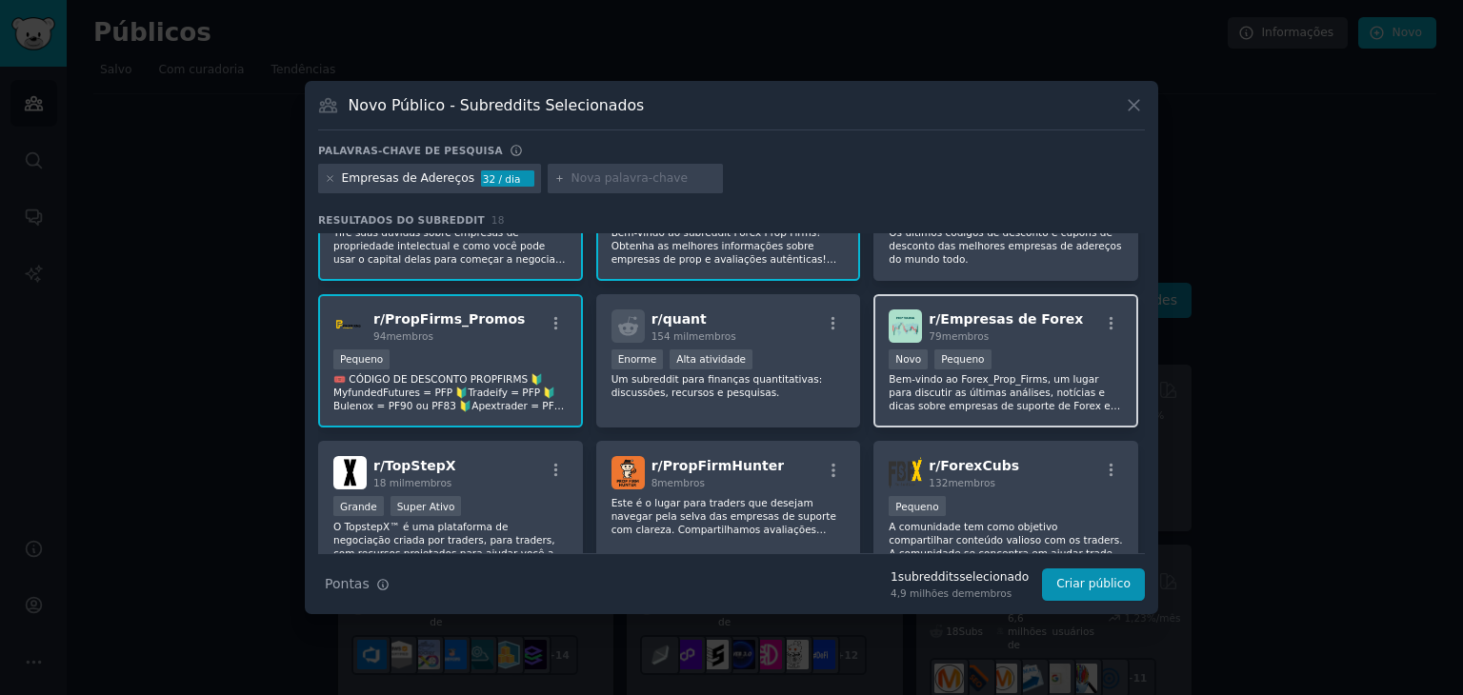
click at [973, 379] on font "Bem-vindo ao Forex_Prop_Firms, um lugar para discutir as últimas análises, notí…" at bounding box center [1004, 398] width 231 height 51
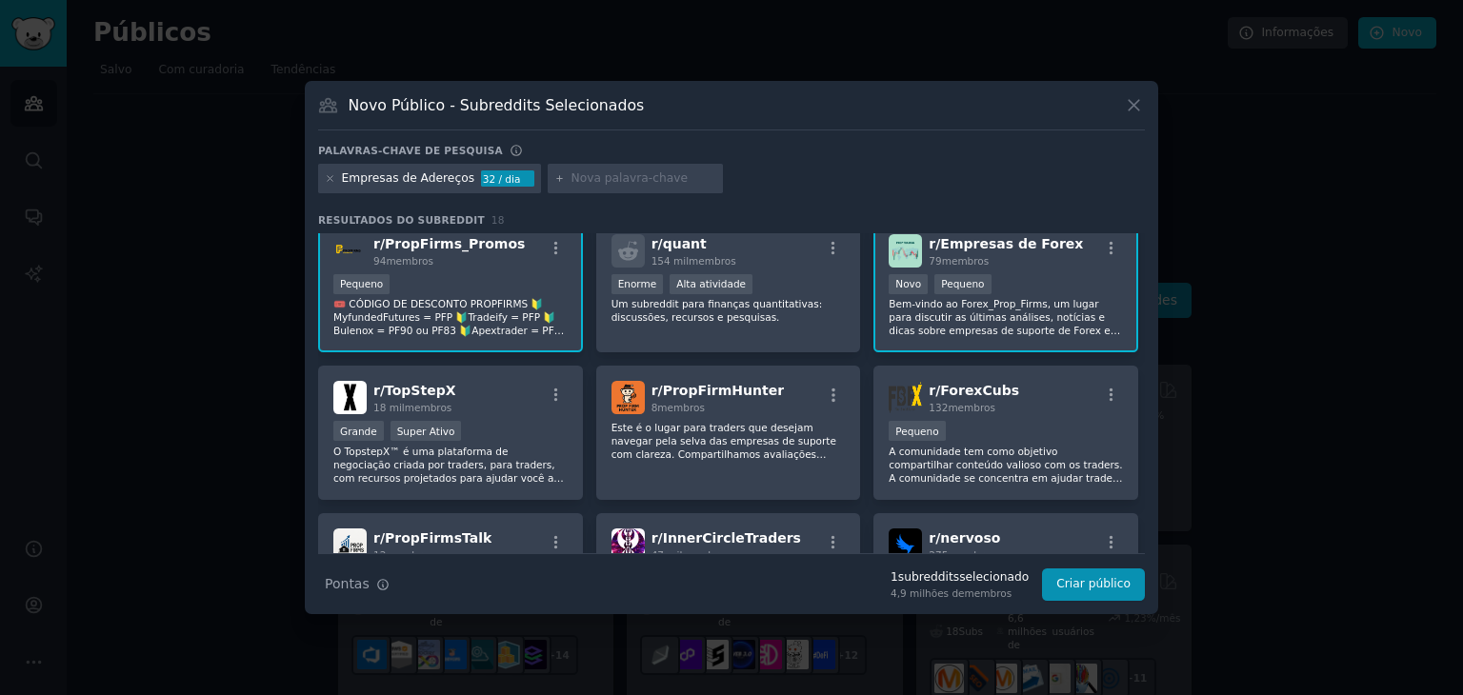
scroll to position [476, 0]
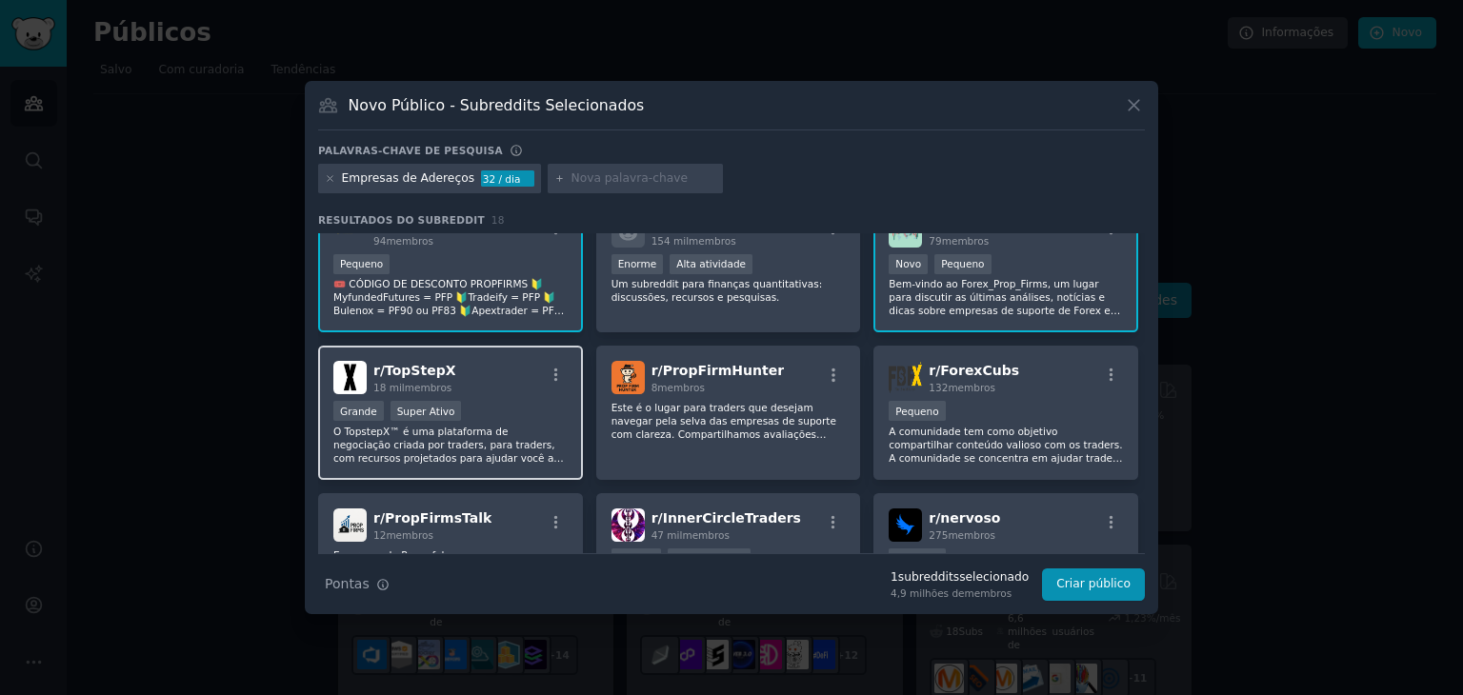
click at [477, 451] on font "O TopstepX™ é uma plataforma de negociação criada por traders, para traders, co…" at bounding box center [449, 505] width 233 height 158
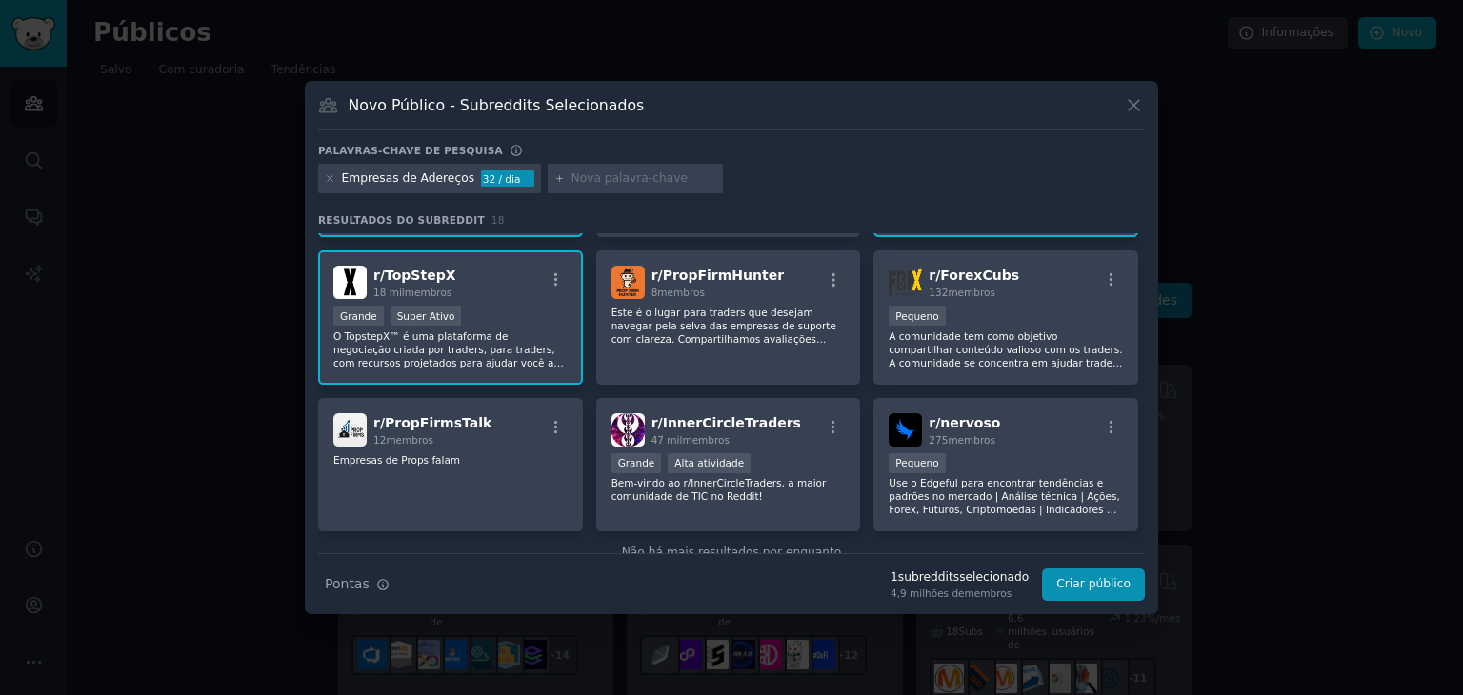
scroll to position [612, 0]
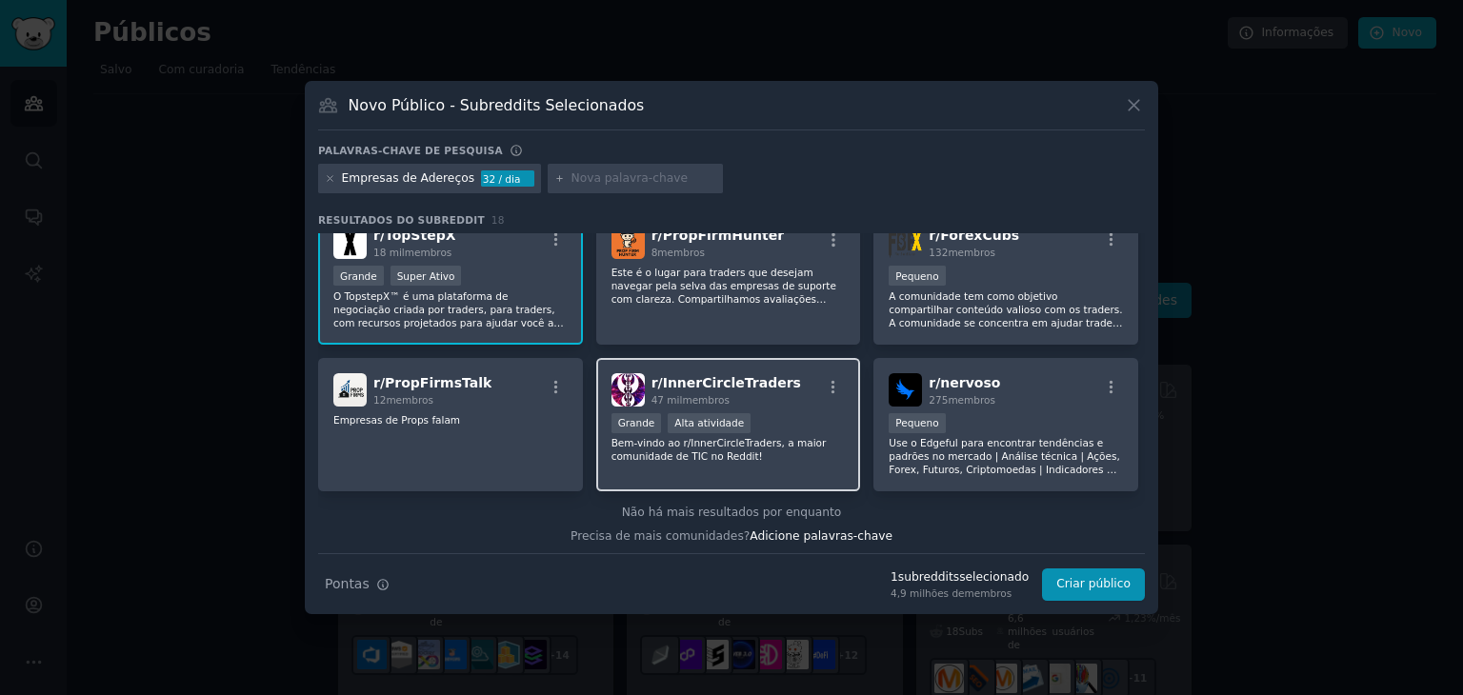
click at [822, 405] on div "r/ InnerCircleTraders 47 mil membros Grande Alta atividade Bem-vindo ao r/Inner…" at bounding box center [728, 425] width 265 height 134
click at [1085, 586] on font "Criar público" at bounding box center [1094, 583] width 74 height 13
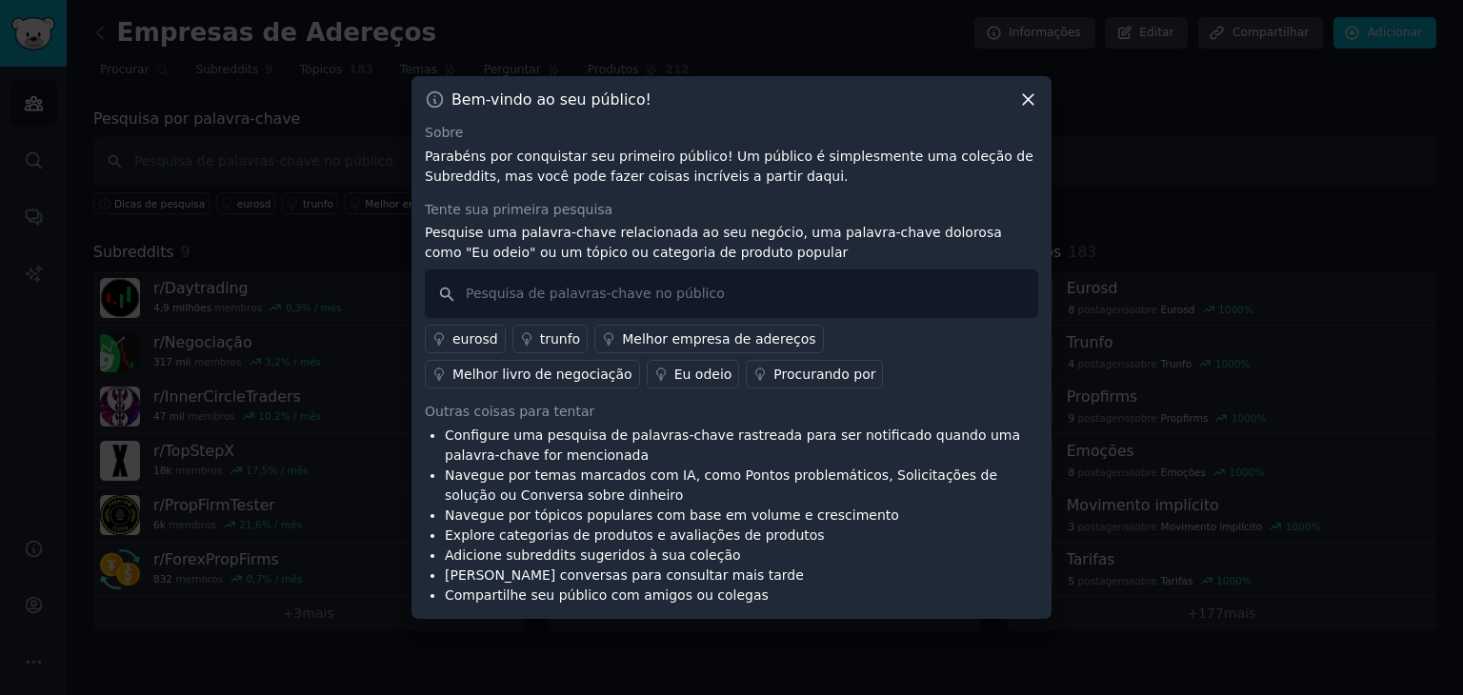
click at [690, 342] on font "Melhor empresa de adereços" at bounding box center [718, 339] width 193 height 15
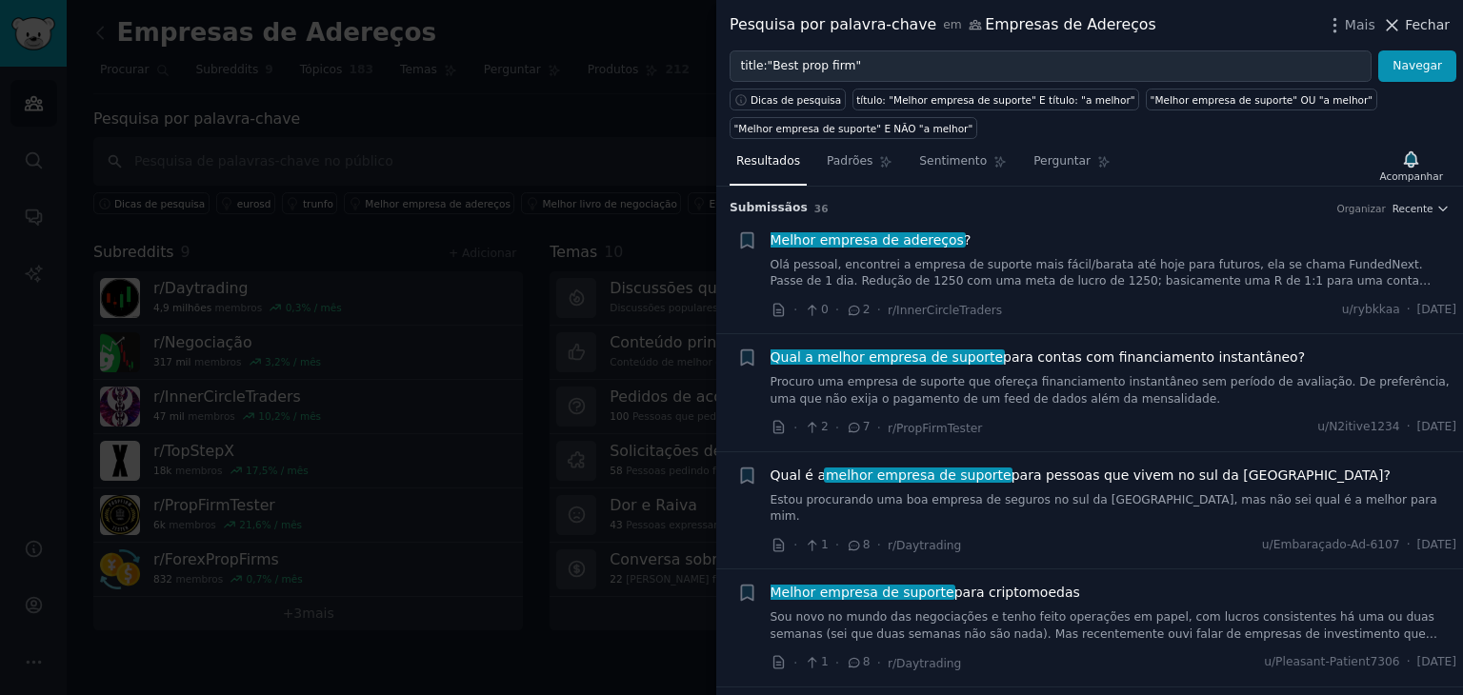
click at [1398, 27] on icon at bounding box center [1392, 25] width 10 height 10
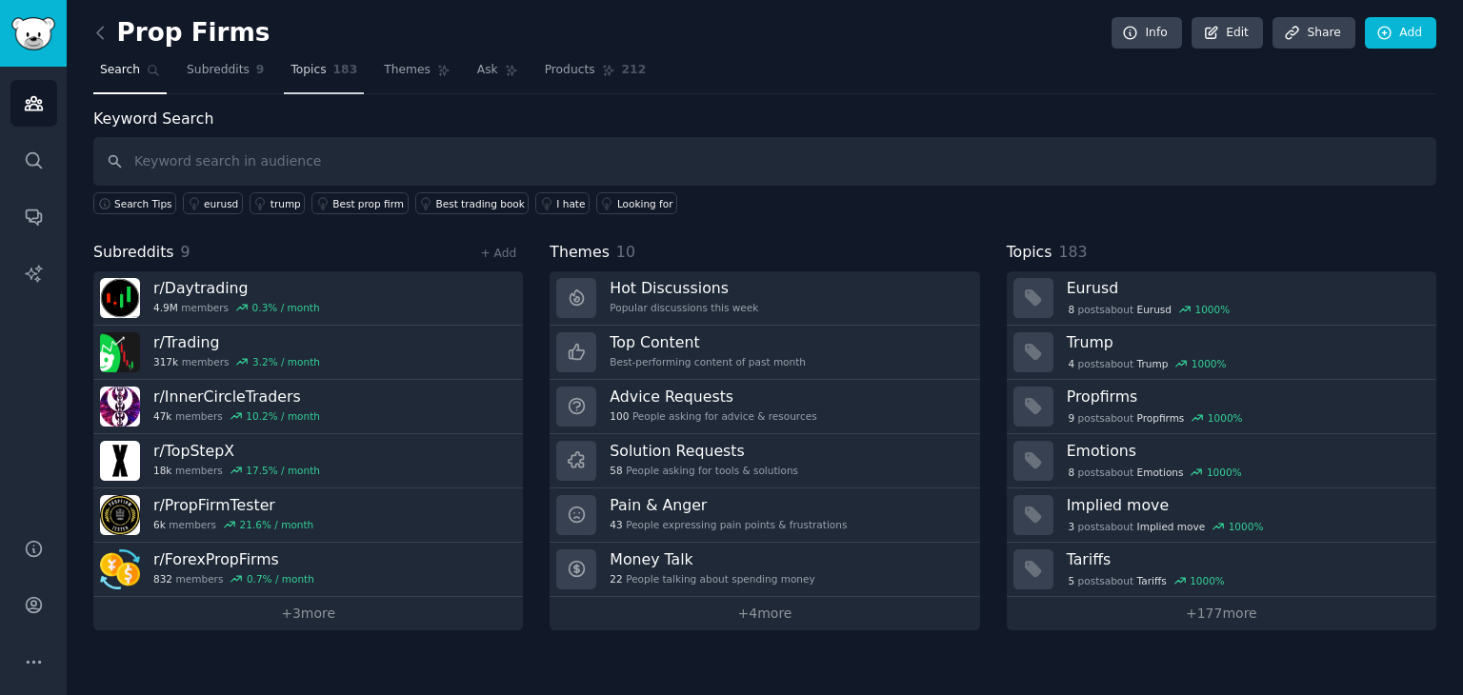
click at [293, 72] on span "Topics" at bounding box center [308, 70] width 35 height 17
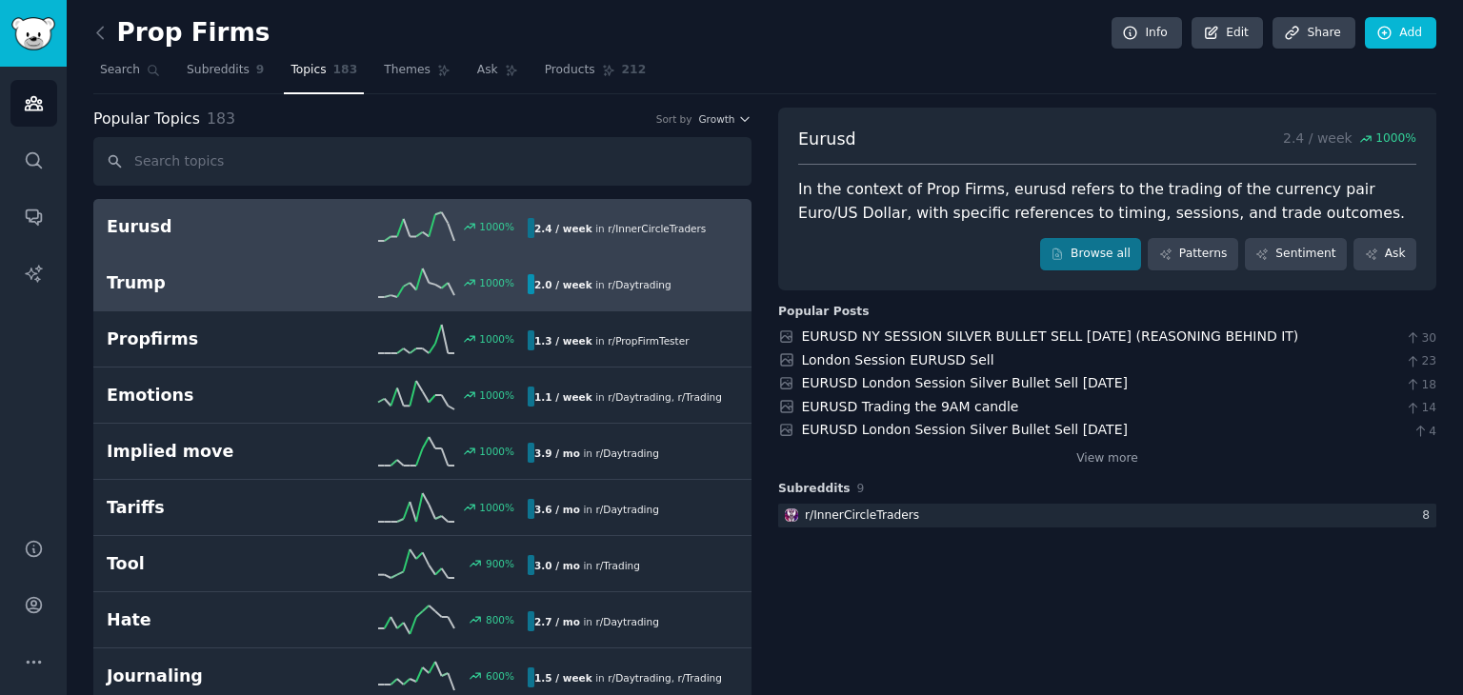
click at [266, 285] on h2 "Trump" at bounding box center [212, 284] width 211 height 24
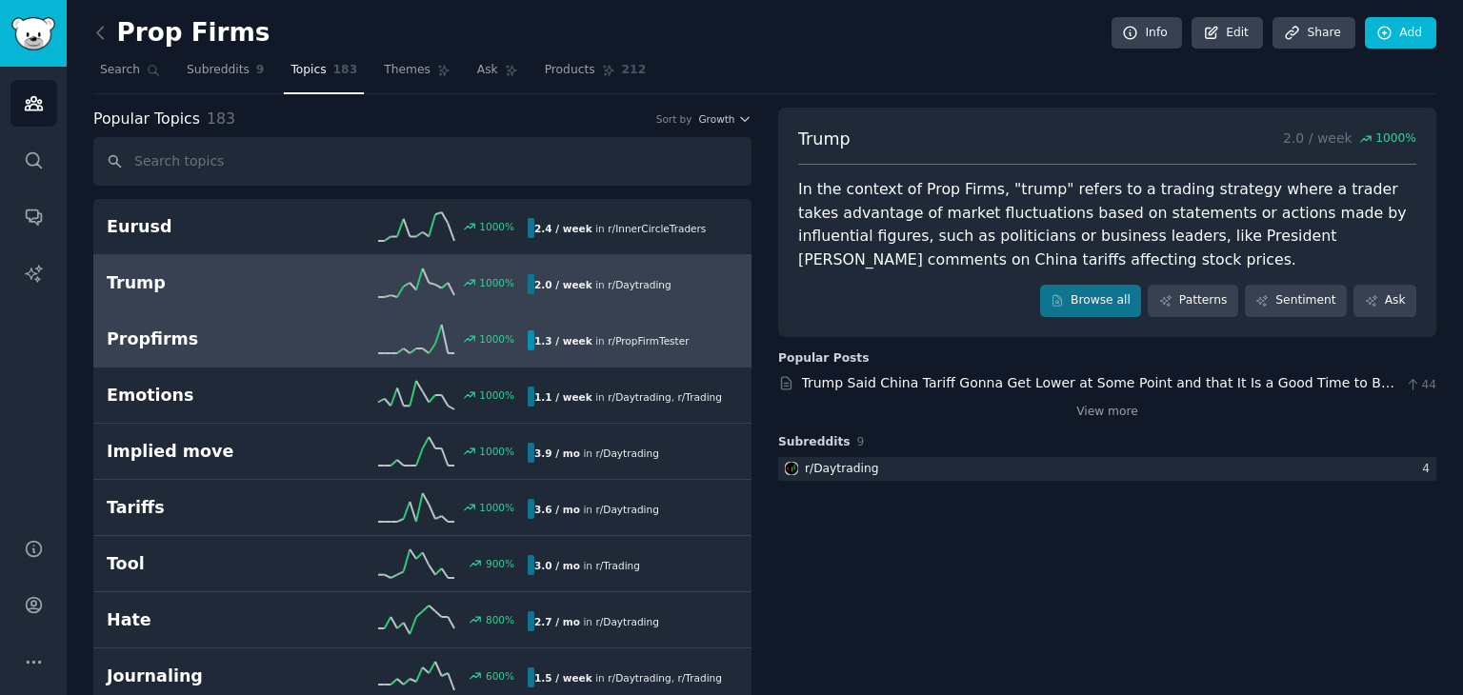
click at [351, 345] on div "1000 %" at bounding box center [422, 339] width 211 height 29
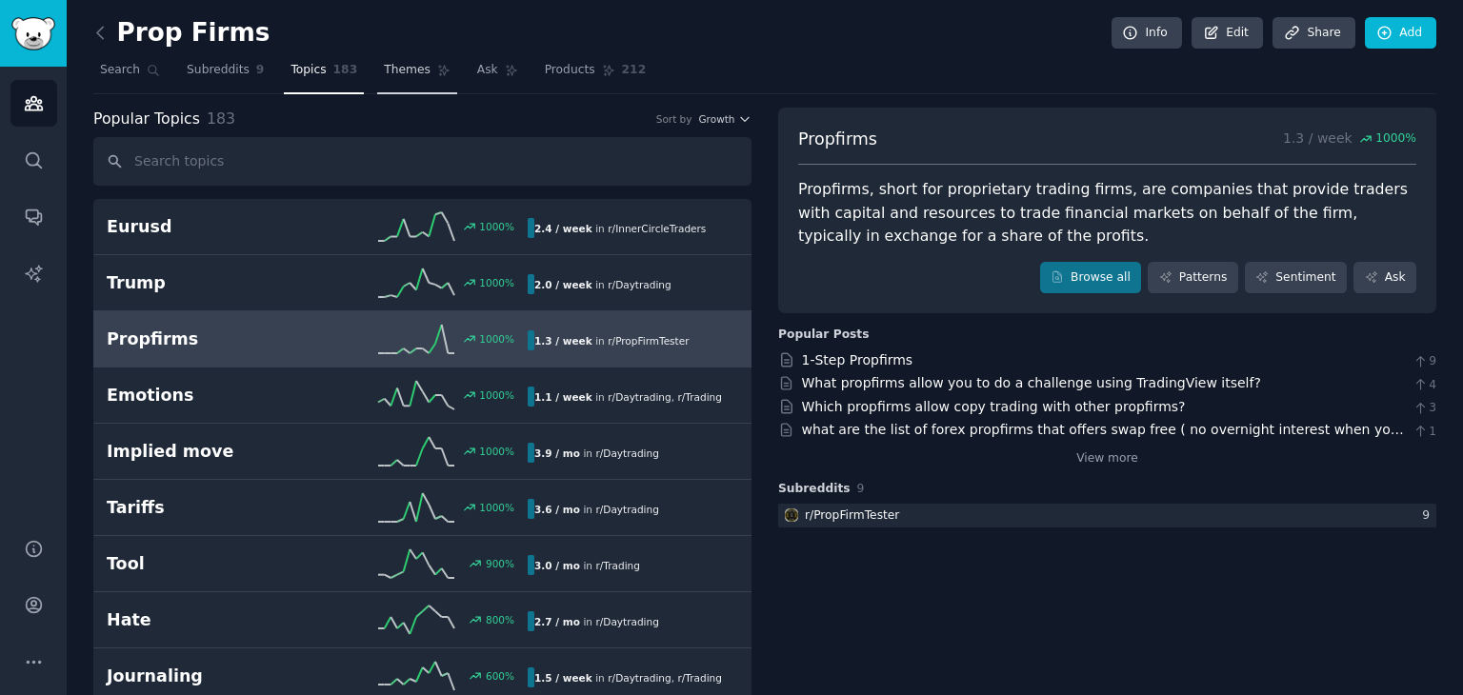
click at [400, 72] on span "Themes" at bounding box center [407, 70] width 47 height 17
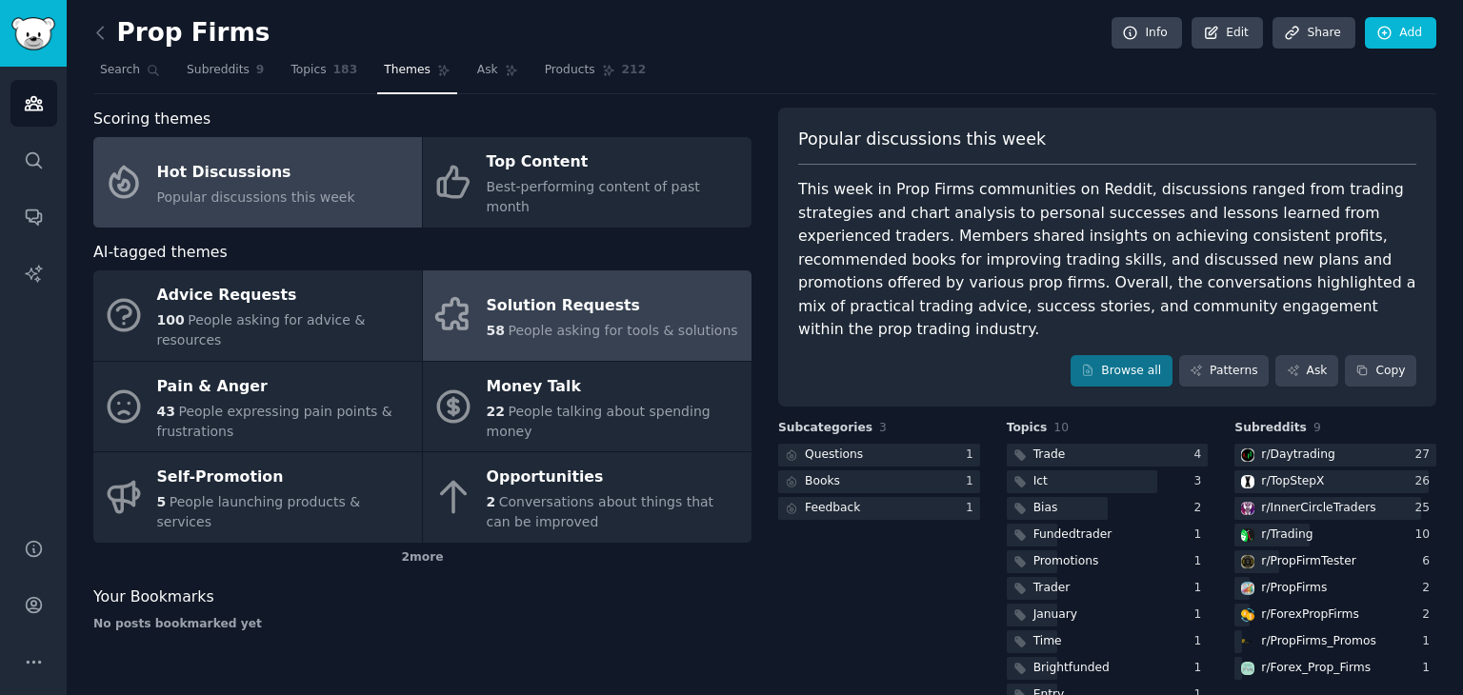
click at [624, 323] on span "People asking for tools & solutions" at bounding box center [623, 330] width 230 height 15
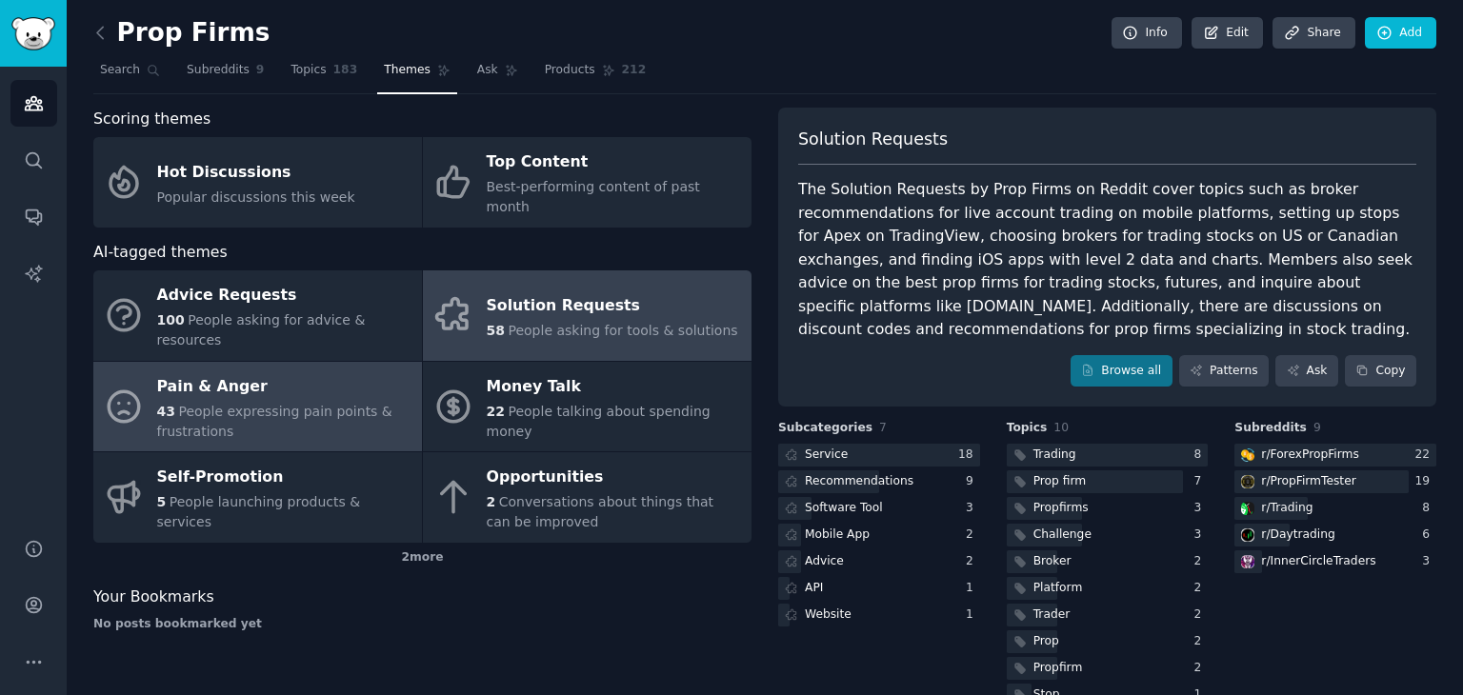
click at [262, 404] on span "People expressing pain points & frustrations" at bounding box center [274, 421] width 235 height 35
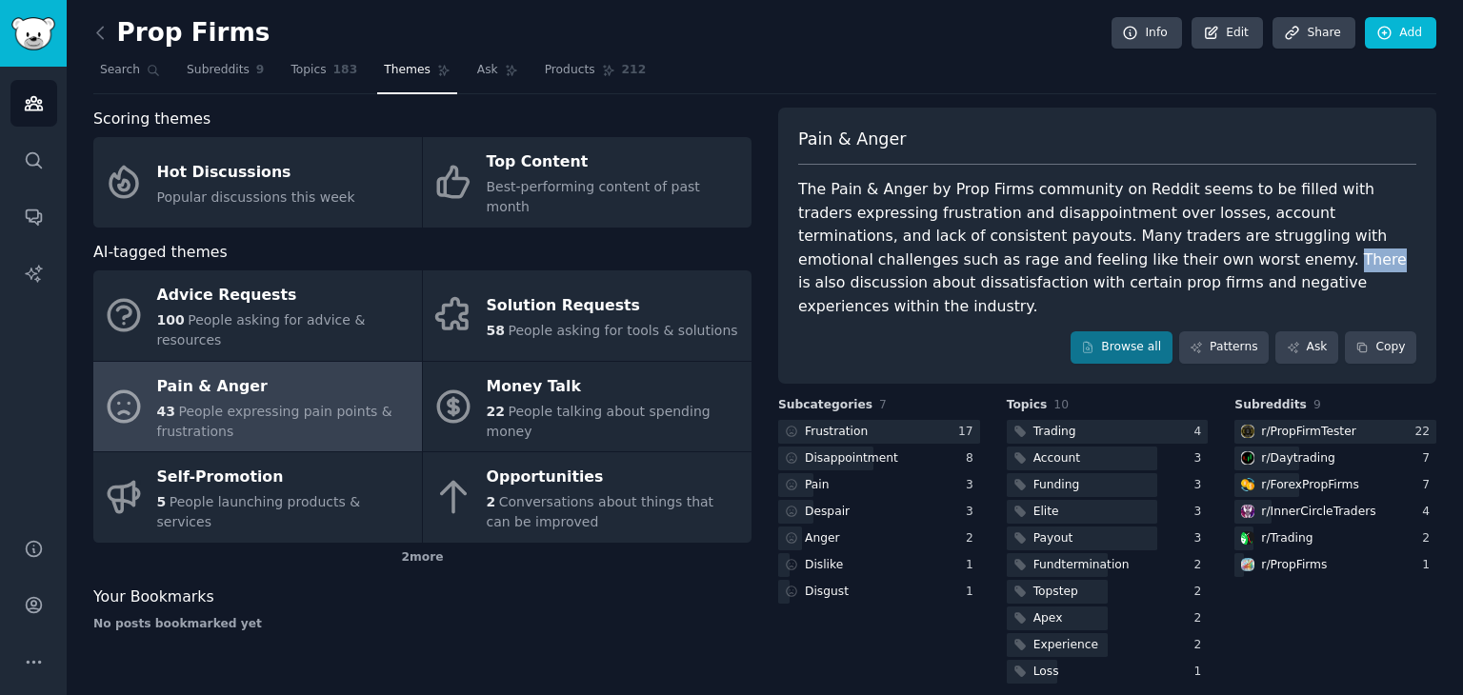
drag, startPoint x: 1036, startPoint y: 257, endPoint x: 1068, endPoint y: 257, distance: 32.4
click at [1068, 257] on div "The Pain & Anger by Prop Firms community on Reddit seems to be filled with trad…" at bounding box center [1107, 248] width 618 height 140
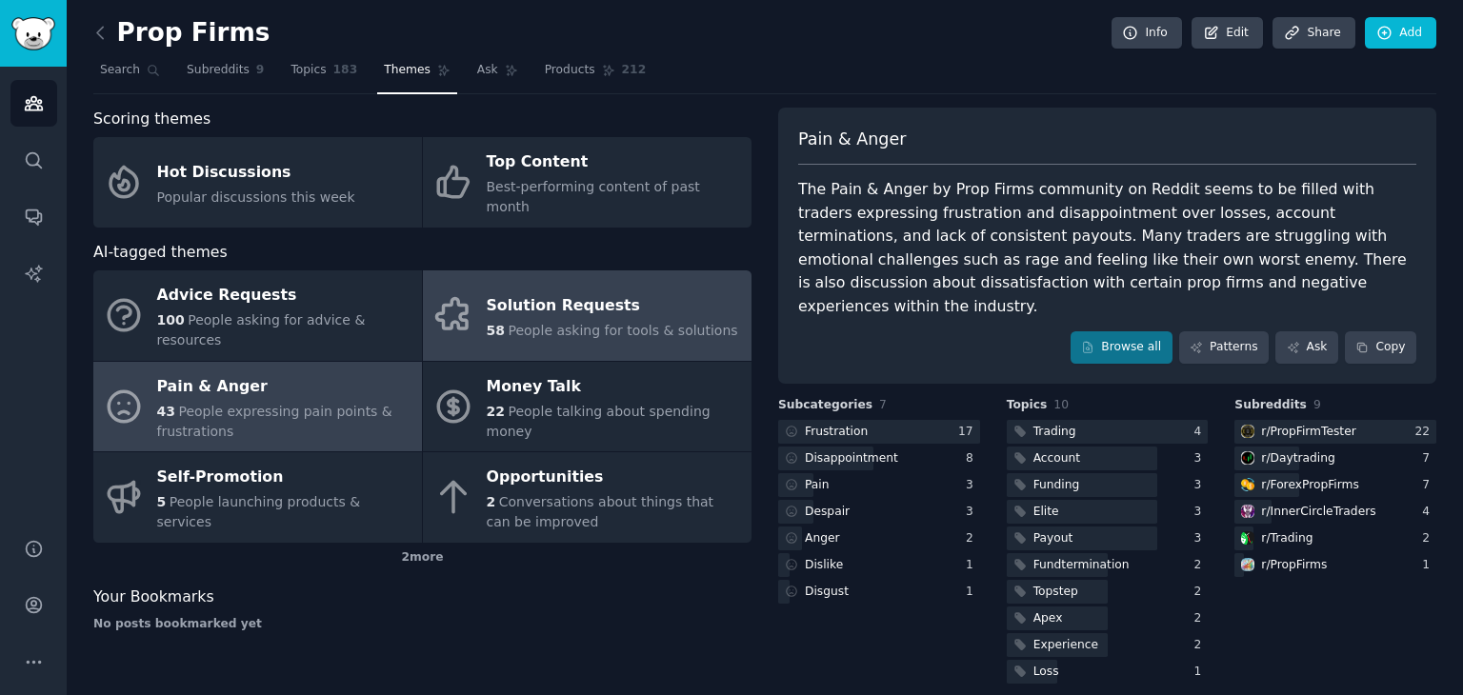
click at [597, 291] on div "Solution Requests" at bounding box center [613, 306] width 252 height 30
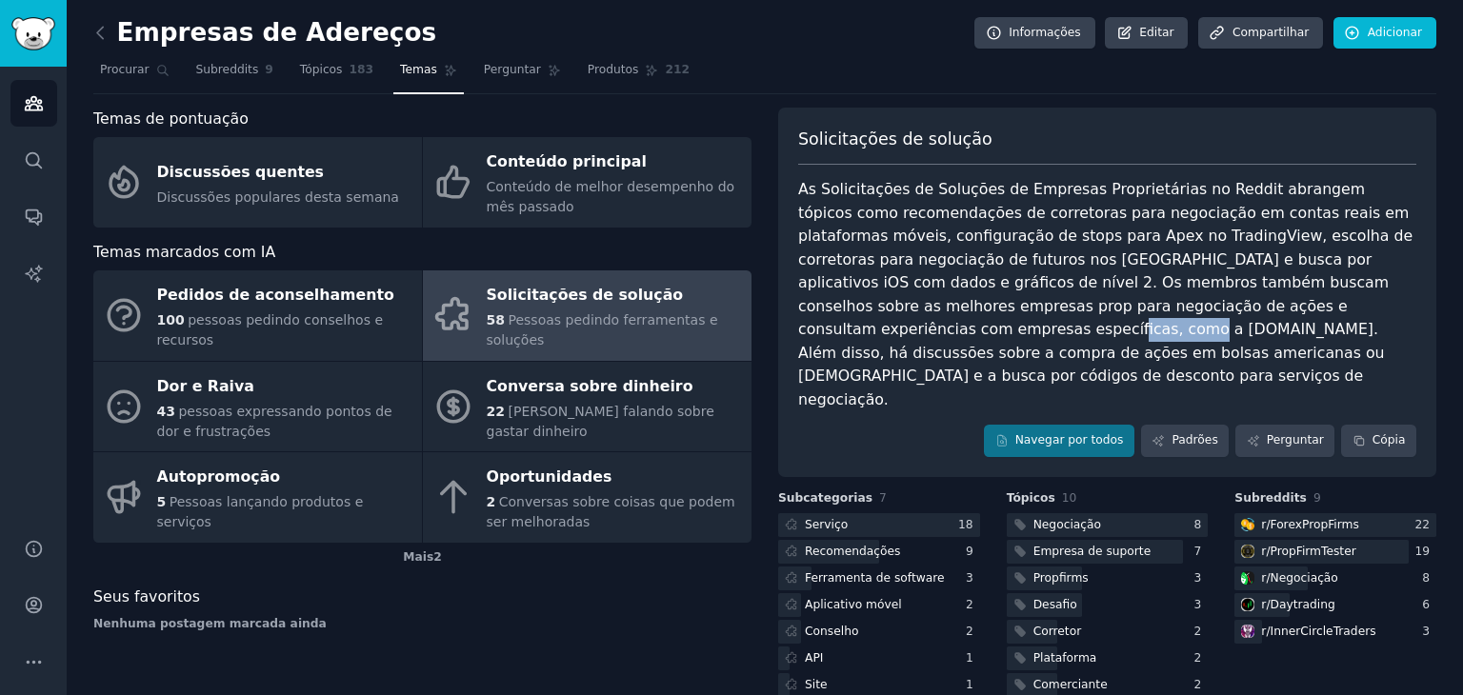
drag, startPoint x: 1196, startPoint y: 306, endPoint x: 1260, endPoint y: 307, distance: 64.8
click at [1260, 307] on font "As Solicitações de Soluções de Empresas Proprietárias no Reddit abrangem tópico…" at bounding box center [1107, 294] width 619 height 229
drag, startPoint x: 1187, startPoint y: 304, endPoint x: 1289, endPoint y: 306, distance: 102.0
click at [1289, 306] on font "As Solicitações de Soluções de Empresas Proprietárias no Reddit abrangem tópico…" at bounding box center [1107, 294] width 619 height 229
click at [1175, 350] on div "As Solicitações de Soluções de Empresas Proprietárias no Reddit abrangem tópico…" at bounding box center [1107, 294] width 618 height 233
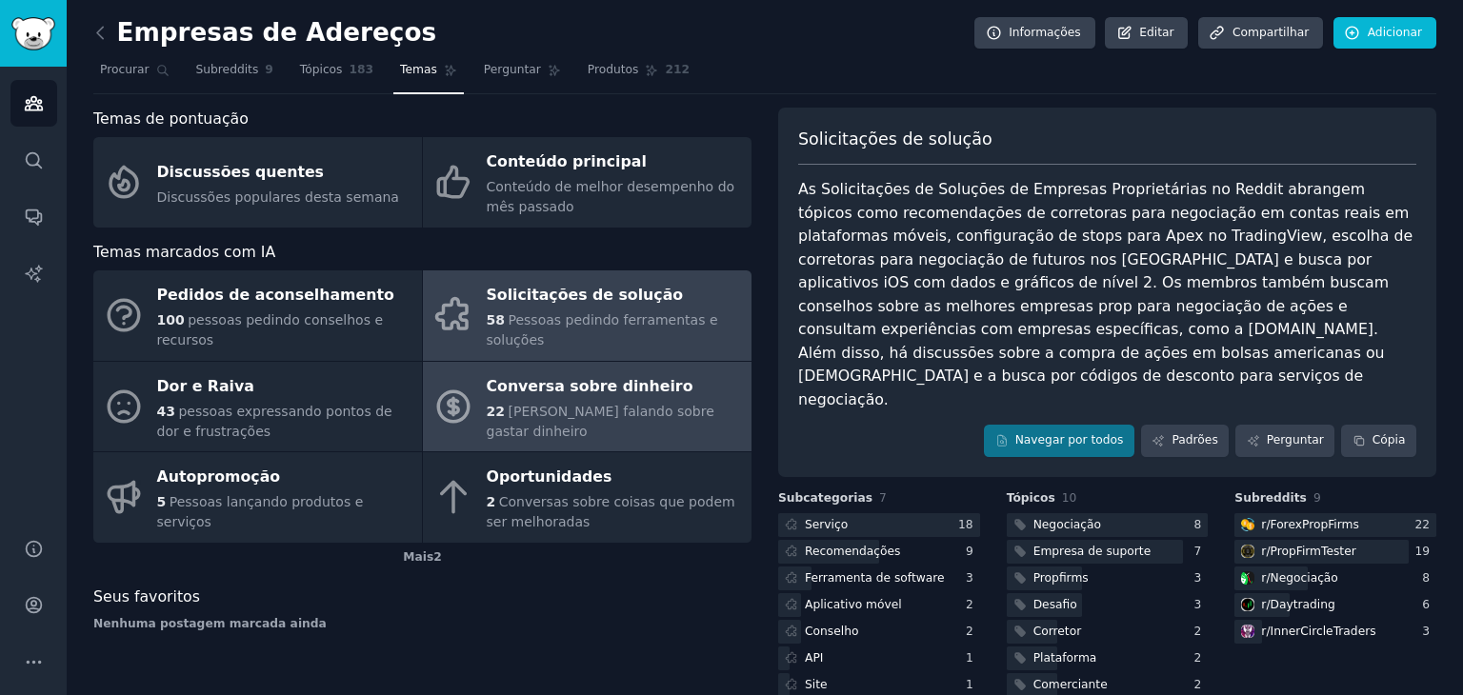
click at [531, 399] on font "Conversa sobre dinheiro" at bounding box center [590, 387] width 207 height 24
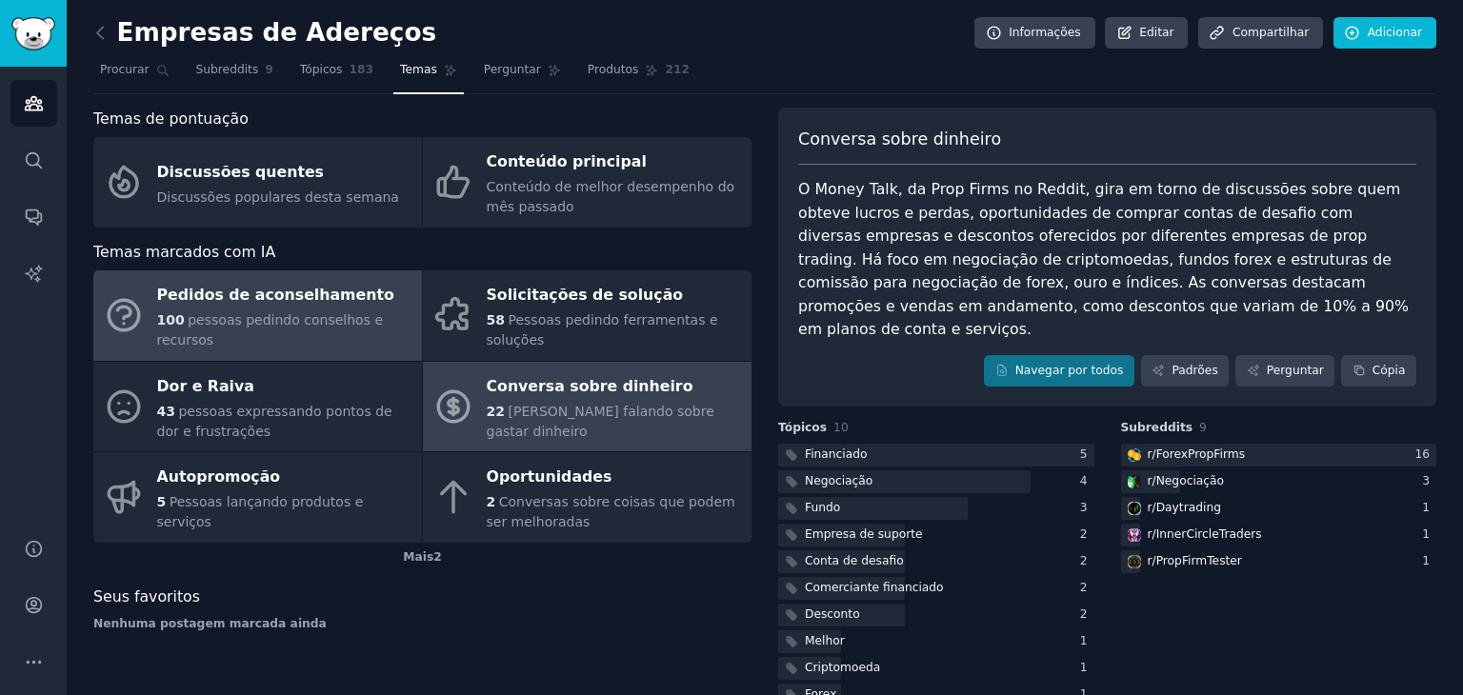
click at [302, 317] on font "pessoas pedindo conselhos e recursos" at bounding box center [270, 329] width 227 height 35
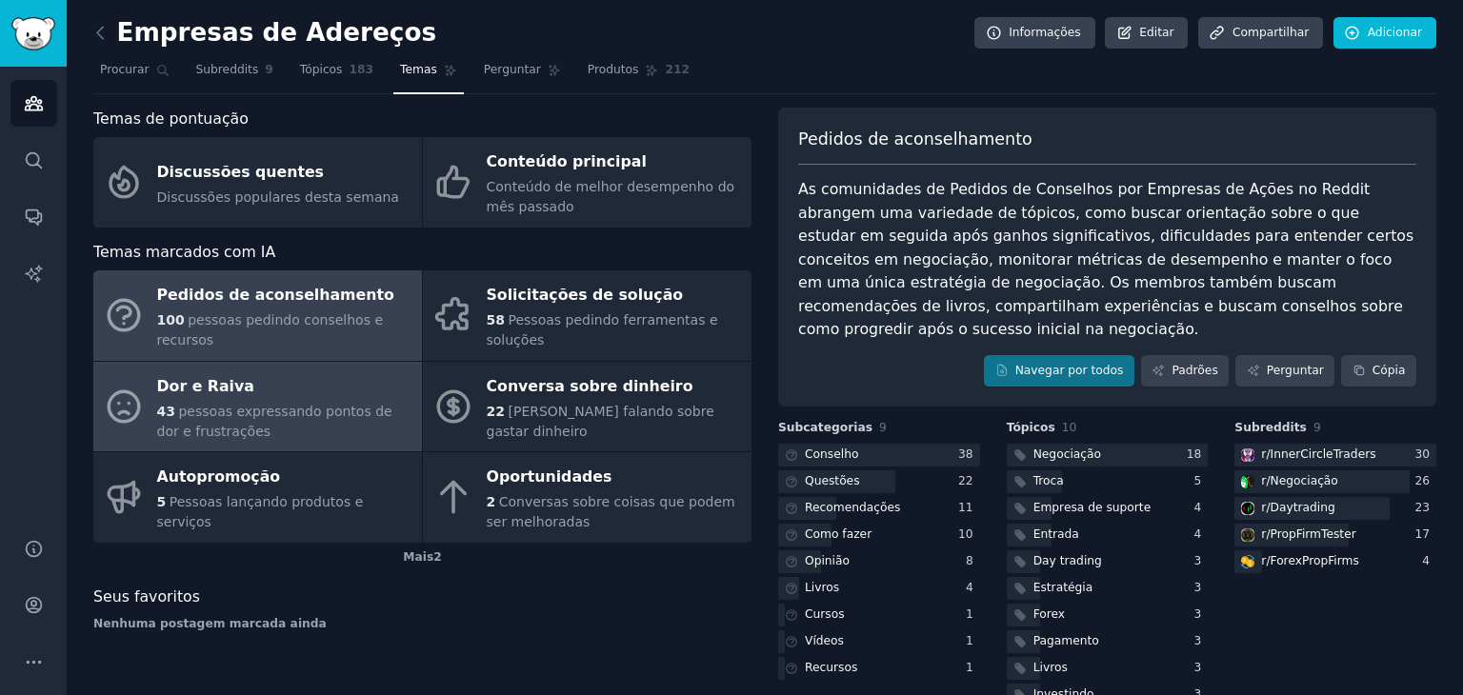
click at [252, 406] on font "pessoas expressando pontos de dor e frustrações" at bounding box center [274, 421] width 235 height 35
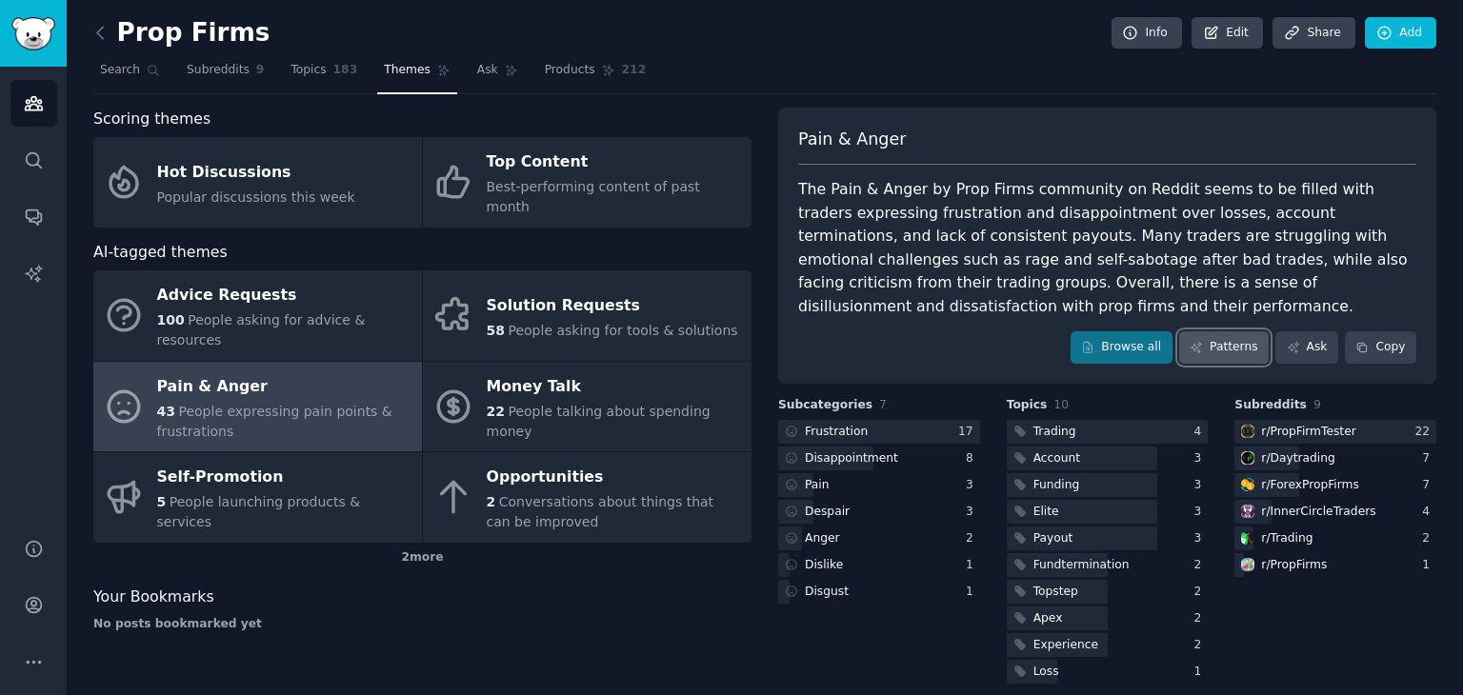
click at [1245, 332] on link "Patterns" at bounding box center [1224, 348] width 90 height 32
